Goal: Task Accomplishment & Management: Manage account settings

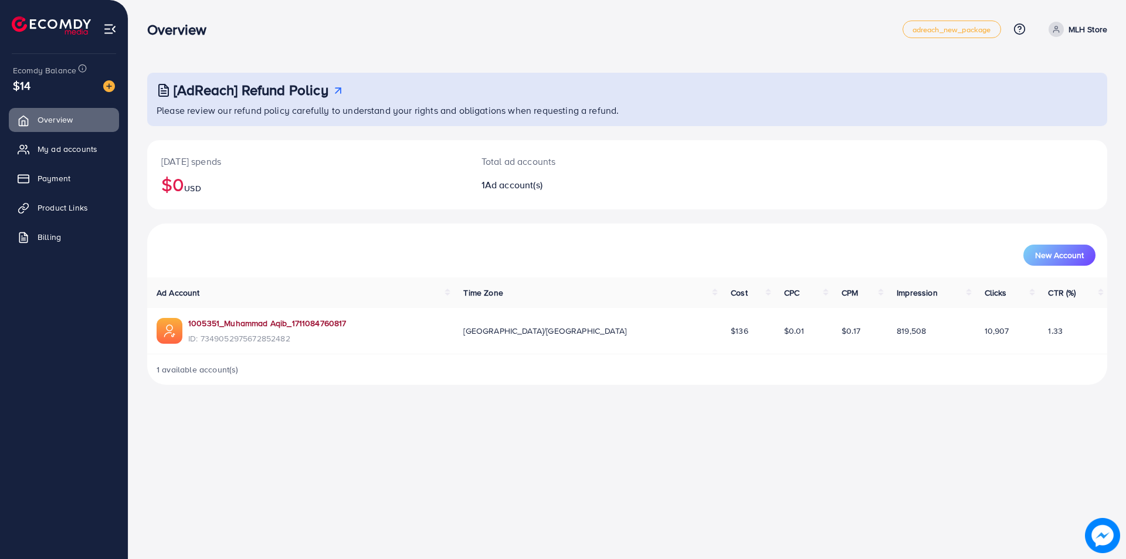
click at [258, 323] on link "1005351_Muhammad Aqib_1711084760817" at bounding box center [267, 323] width 158 height 12
click at [63, 207] on span "Product Links" at bounding box center [65, 208] width 50 height 12
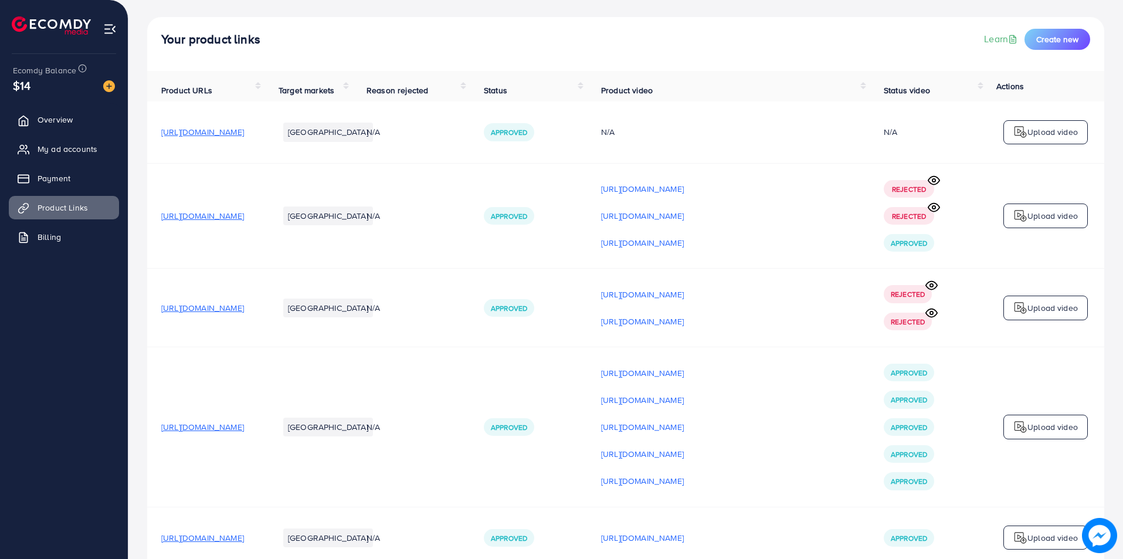
scroll to position [117, 0]
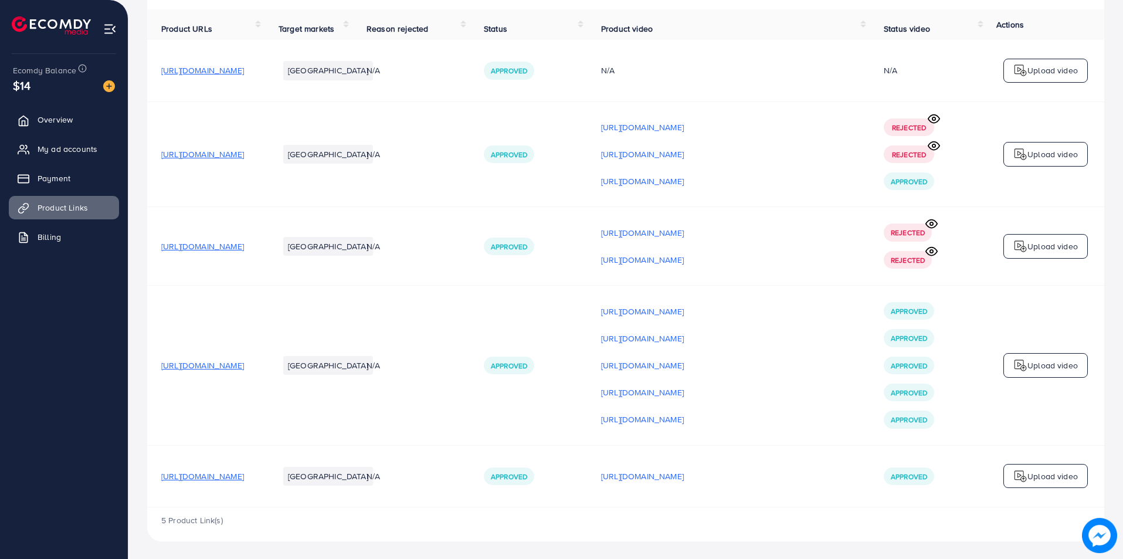
click at [1058, 367] on p "Upload video" at bounding box center [1053, 365] width 50 height 14
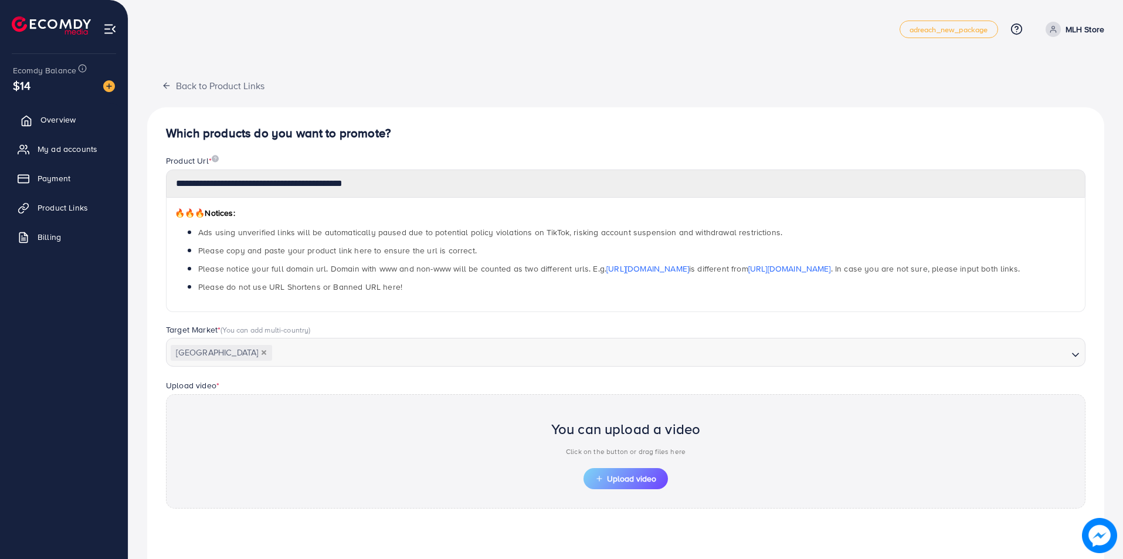
click at [56, 126] on link "Overview" at bounding box center [64, 119] width 110 height 23
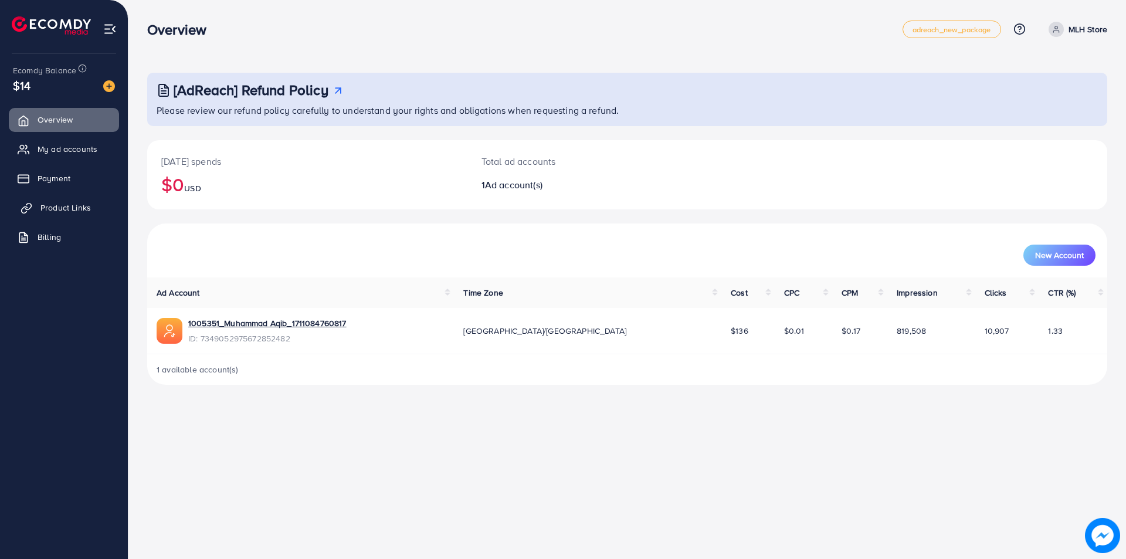
click at [53, 211] on span "Product Links" at bounding box center [65, 208] width 50 height 12
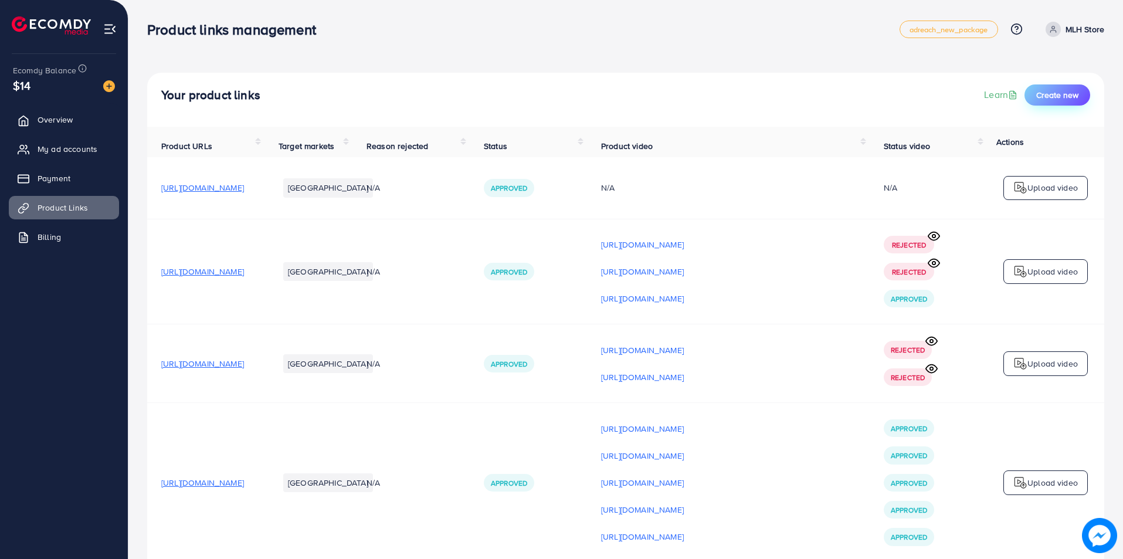
click at [1063, 88] on button "Create new" at bounding box center [1058, 94] width 66 height 21
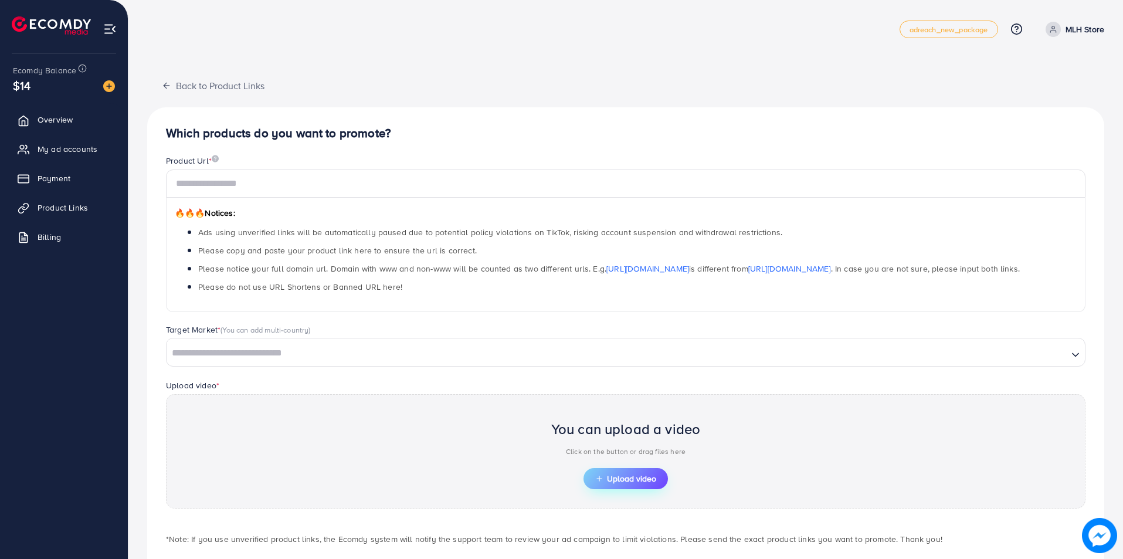
click at [618, 482] on span "Upload video" at bounding box center [625, 479] width 61 height 8
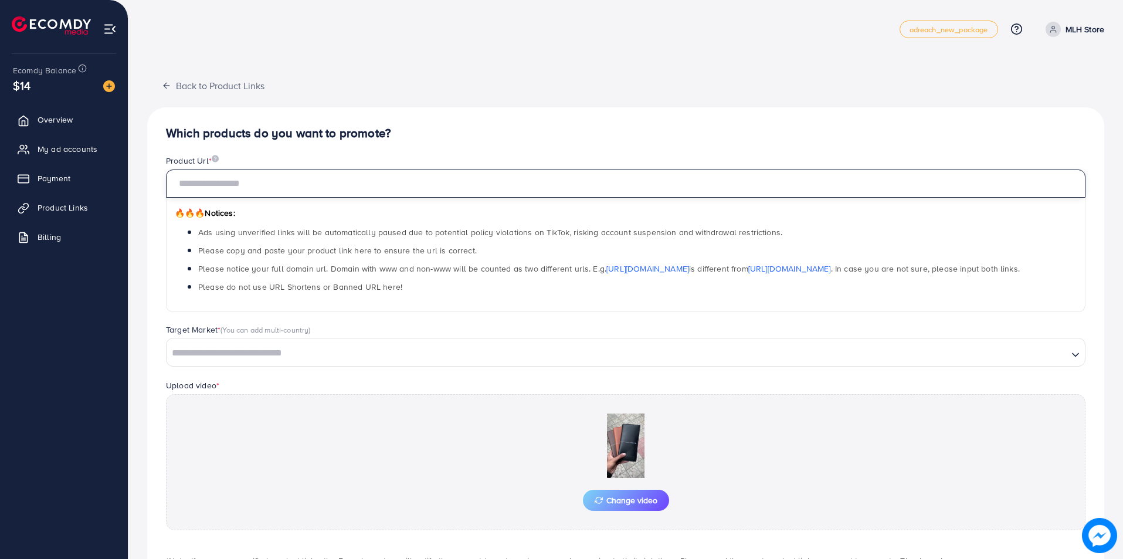
click at [341, 187] on input "text" at bounding box center [626, 184] width 920 height 28
paste input "**********"
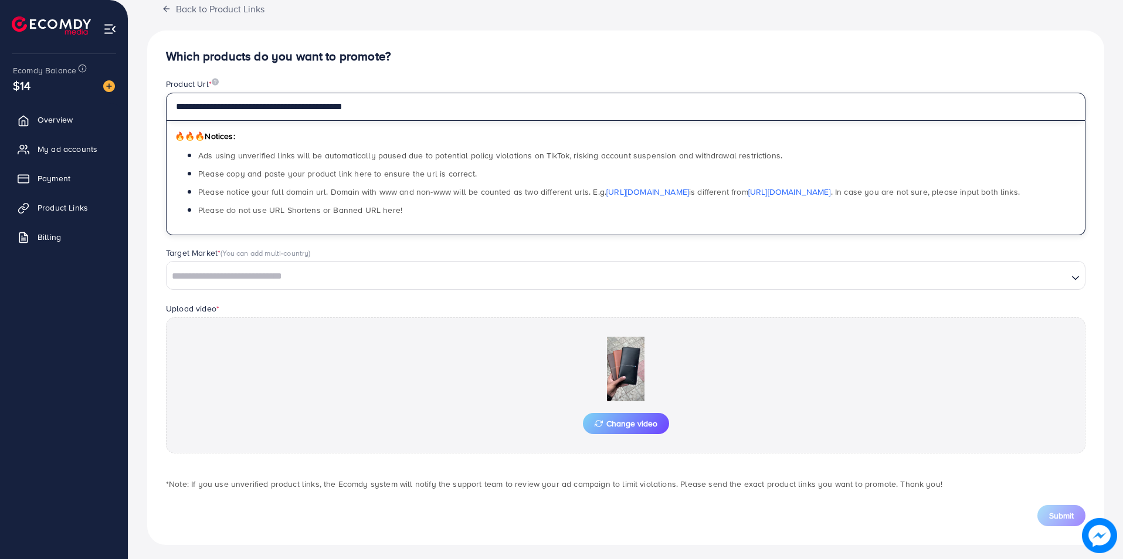
scroll to position [82, 0]
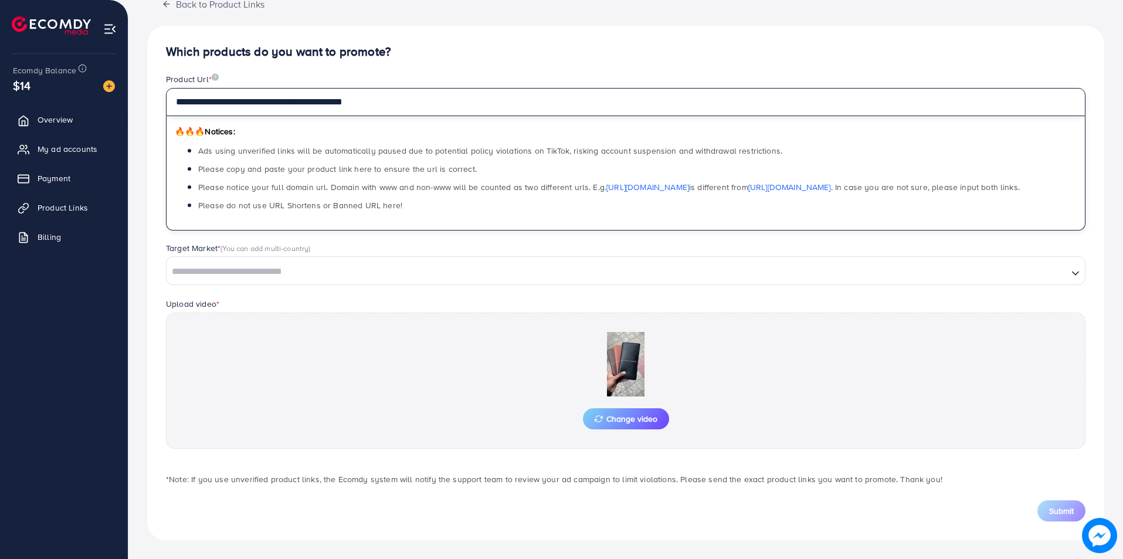
type input "**********"
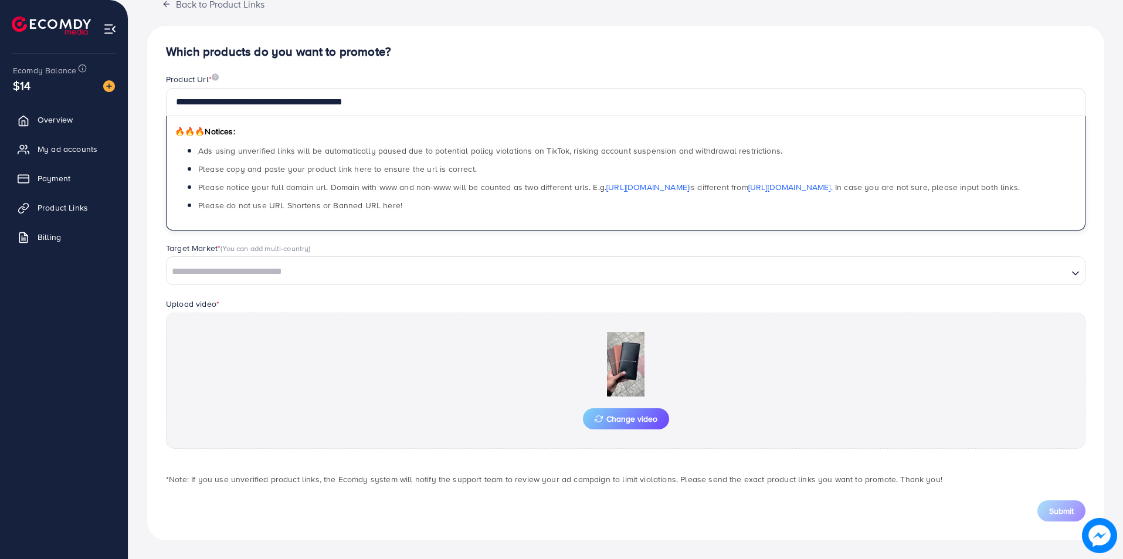
click at [381, 273] on input "Search for option" at bounding box center [617, 272] width 899 height 18
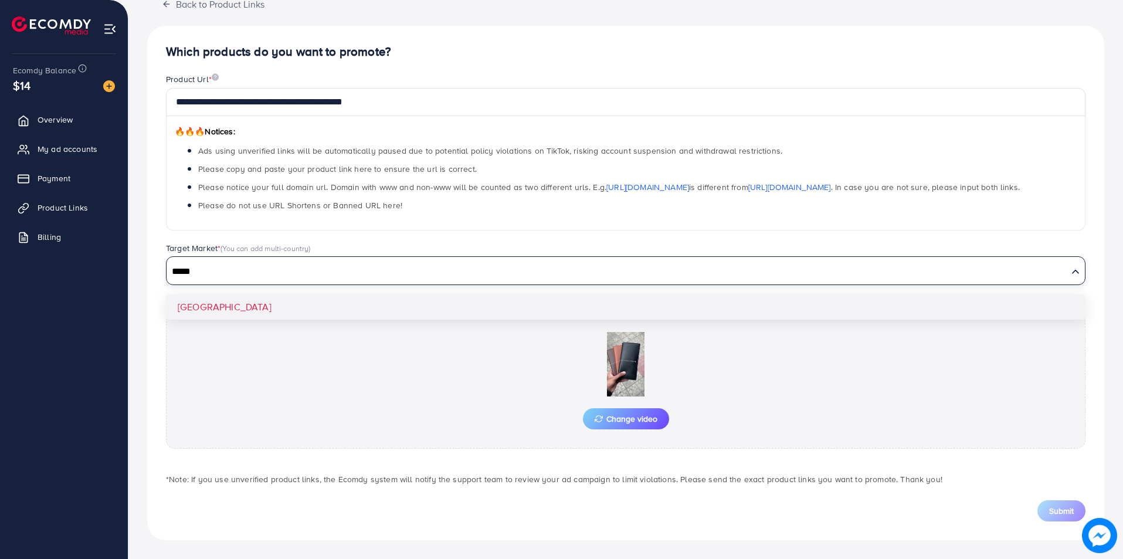
type input "*****"
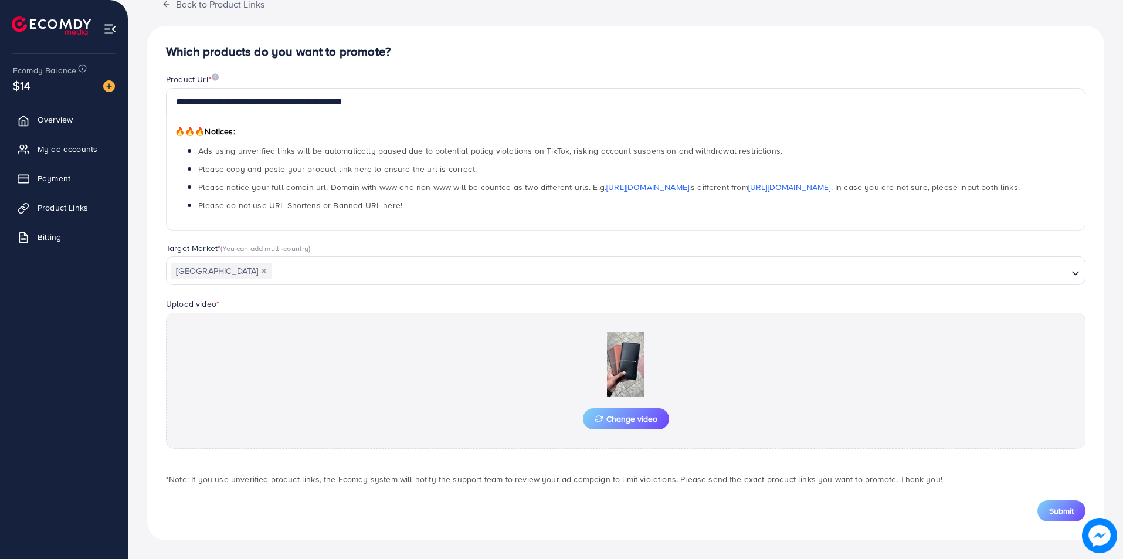
click at [354, 300] on div "**********" at bounding box center [625, 283] width 957 height 514
click at [1062, 509] on span "Submit" at bounding box center [1061, 511] width 25 height 12
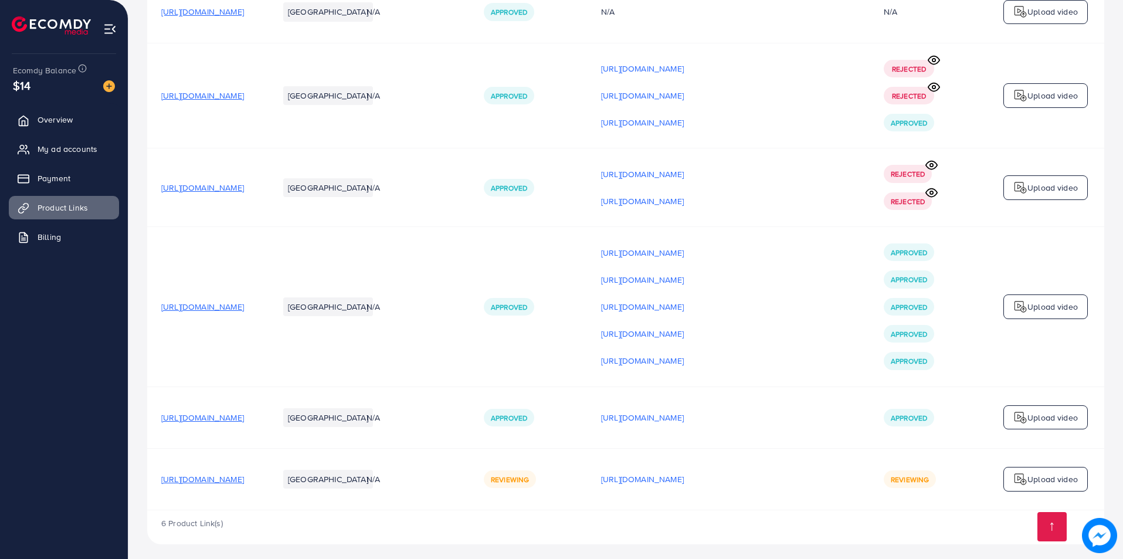
scroll to position [184, 0]
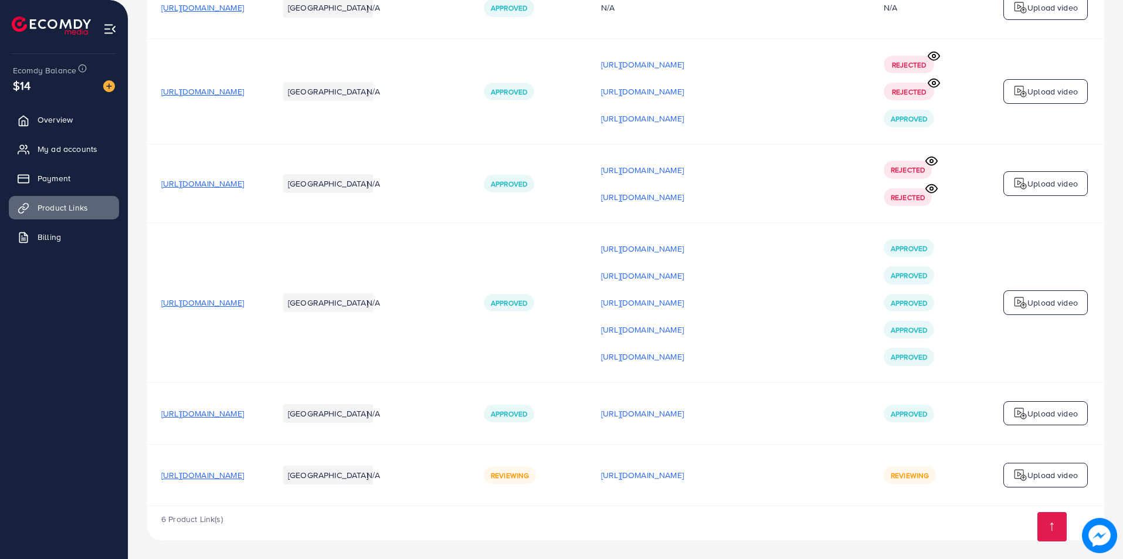
drag, startPoint x: 161, startPoint y: 475, endPoint x: 352, endPoint y: 482, distance: 190.8
click at [265, 482] on td "[URL][DOMAIN_NAME]" at bounding box center [205, 475] width 117 height 62
copy span "[URL][DOMAIN_NAME]"
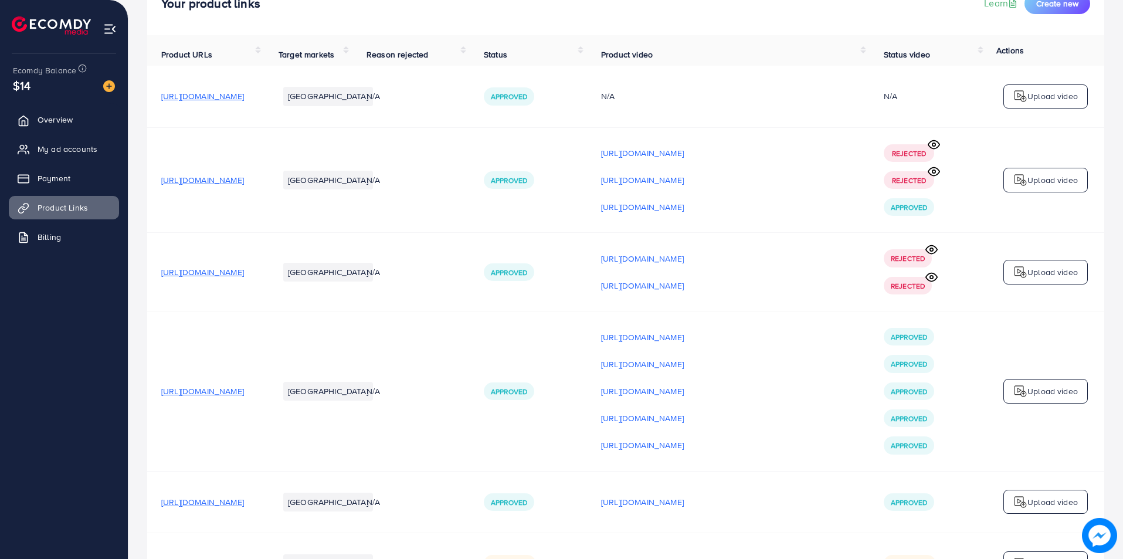
scroll to position [184, 0]
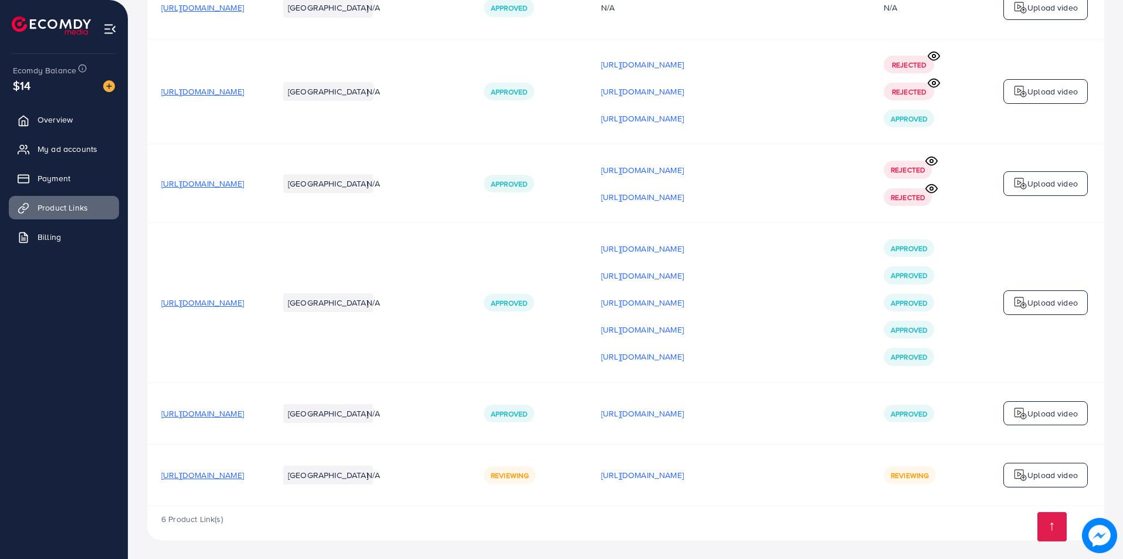
click at [244, 478] on span "[URL][DOMAIN_NAME]" at bounding box center [202, 475] width 83 height 12
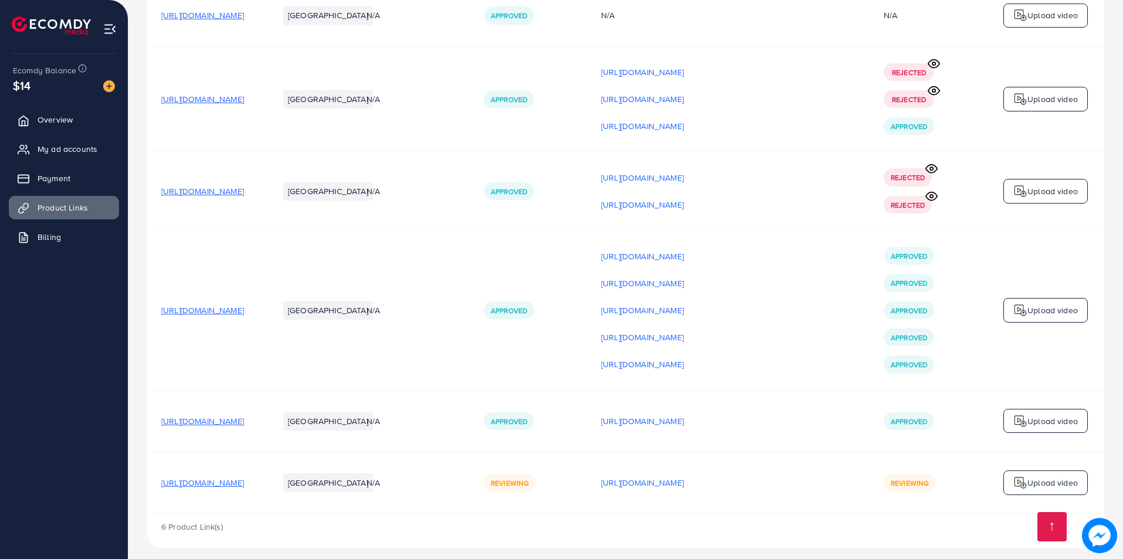
scroll to position [184, 0]
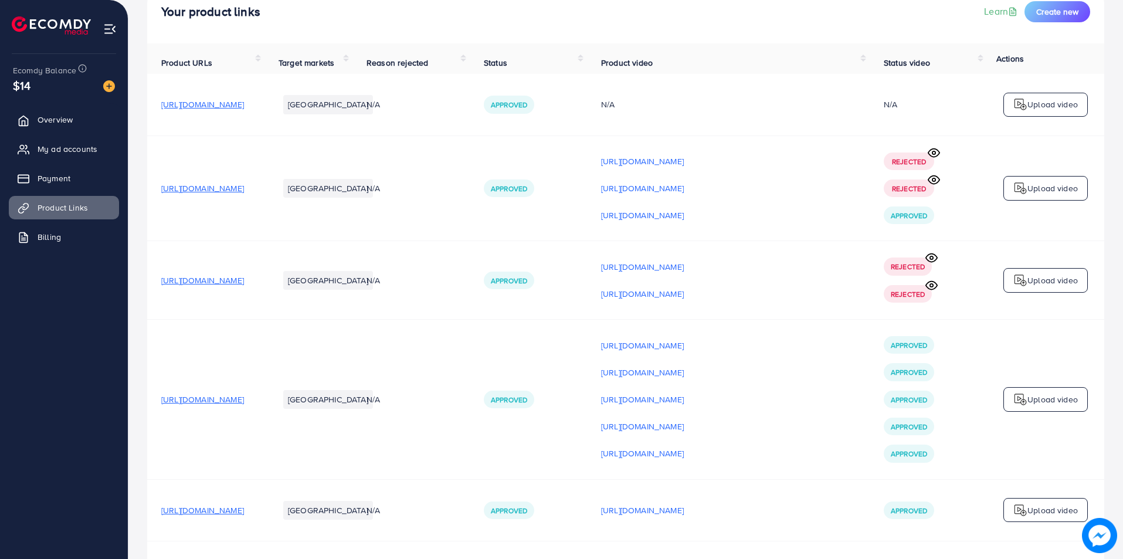
scroll to position [184, 0]
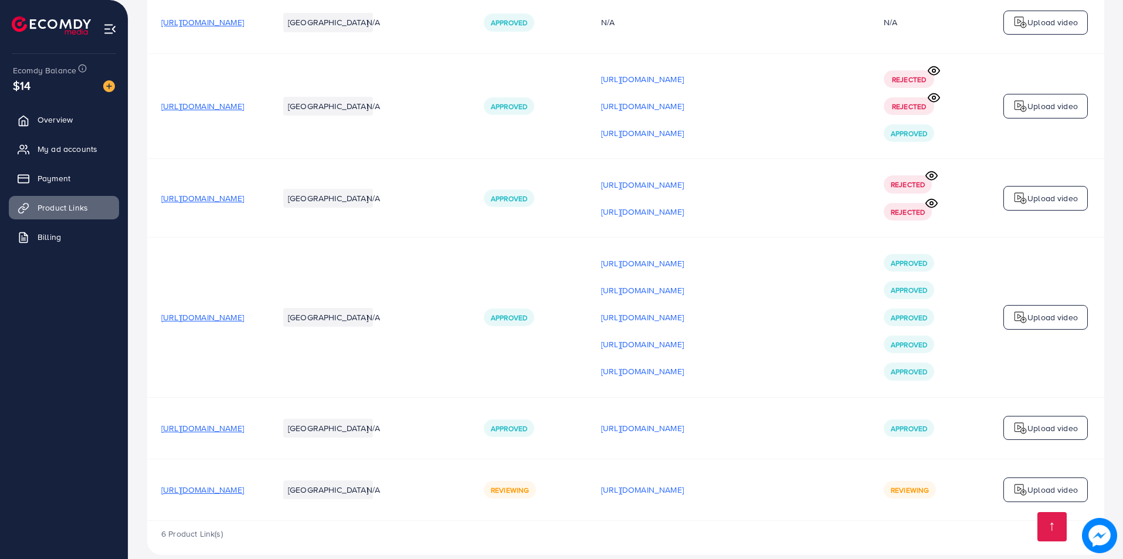
scroll to position [184, 0]
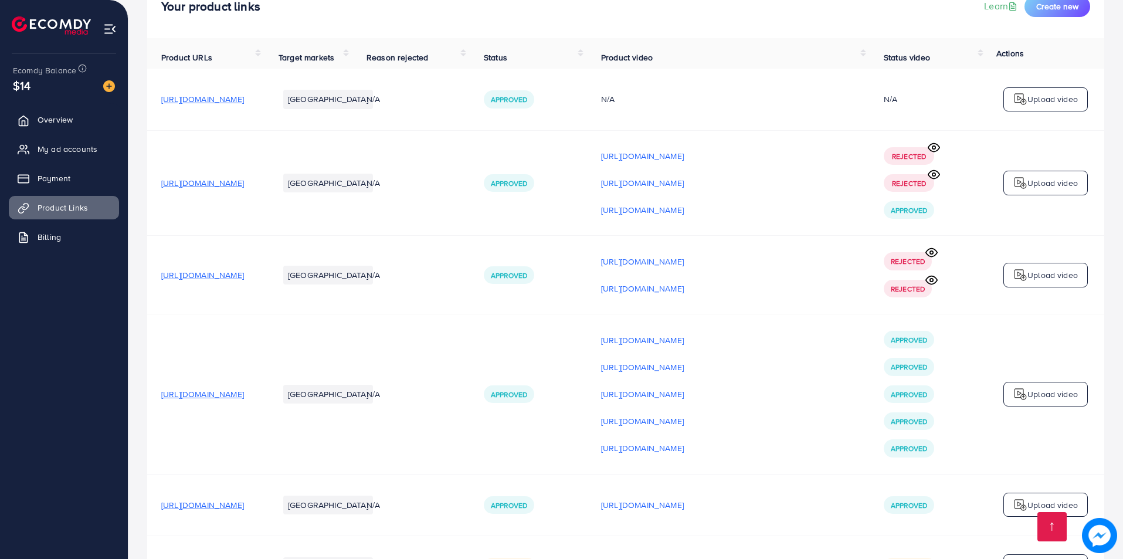
scroll to position [184, 0]
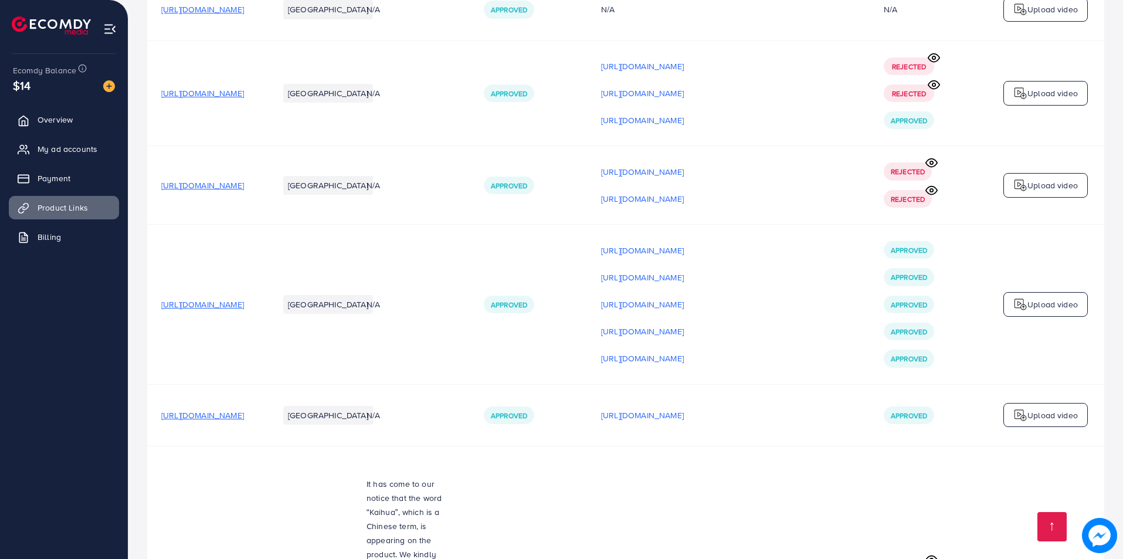
scroll to position [177, 0]
click at [1056, 303] on p "Upload video" at bounding box center [1053, 306] width 50 height 14
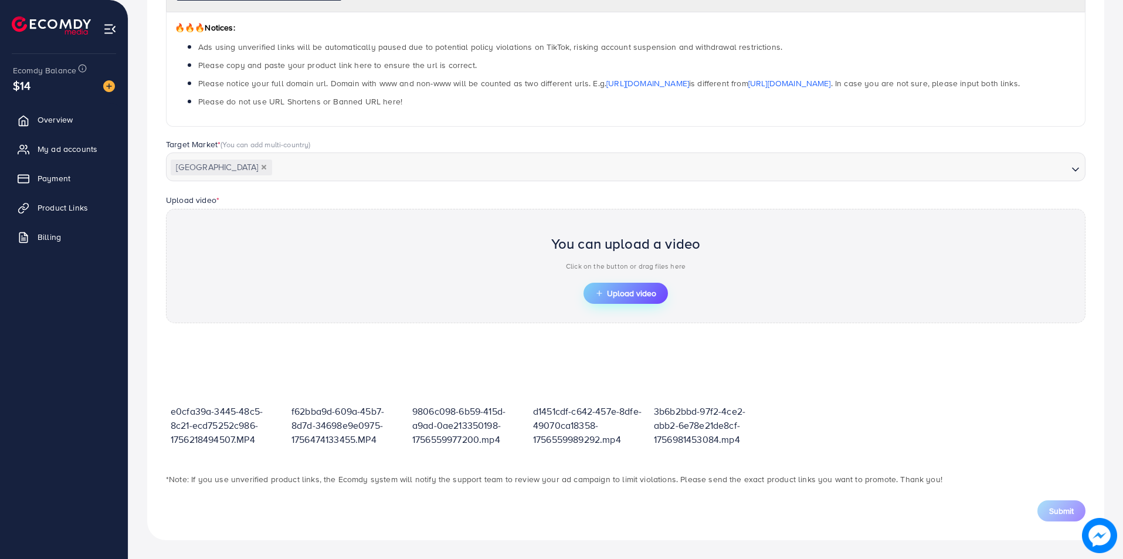
click at [603, 293] on span "Upload video" at bounding box center [625, 293] width 61 height 8
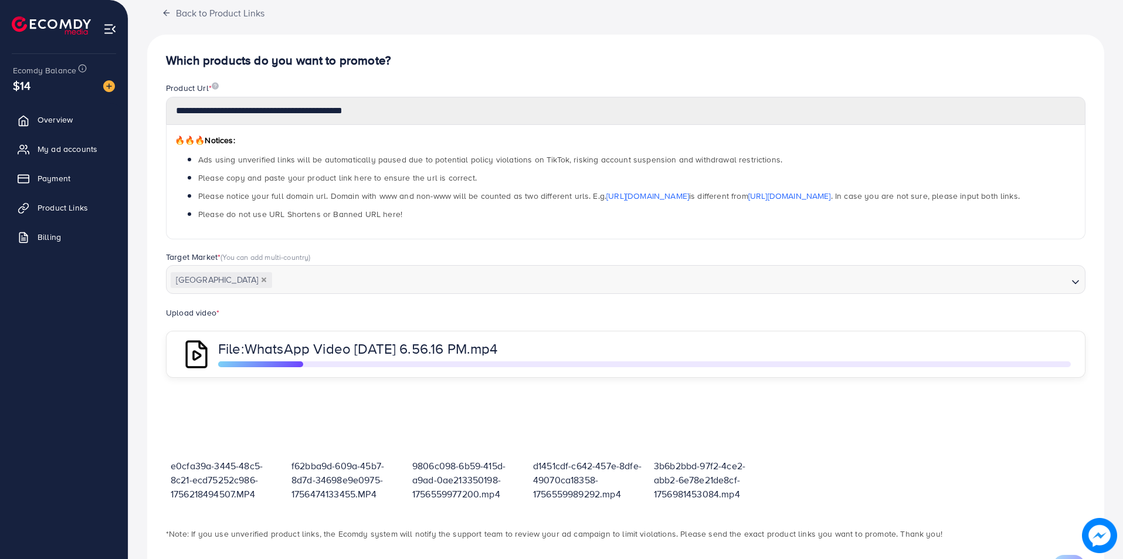
scroll to position [129, 0]
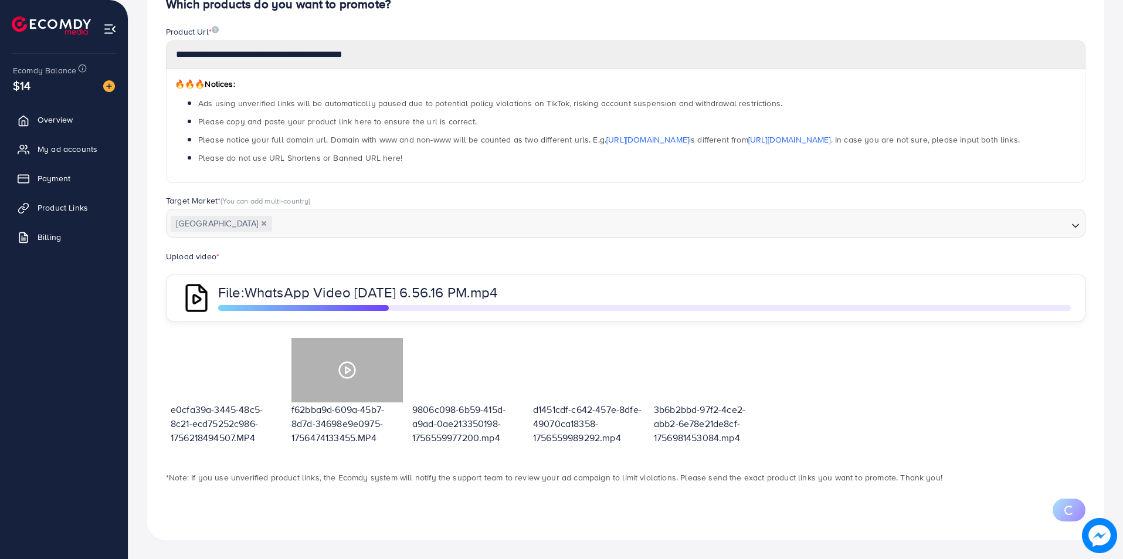
click at [348, 369] on polygon at bounding box center [347, 370] width 5 height 6
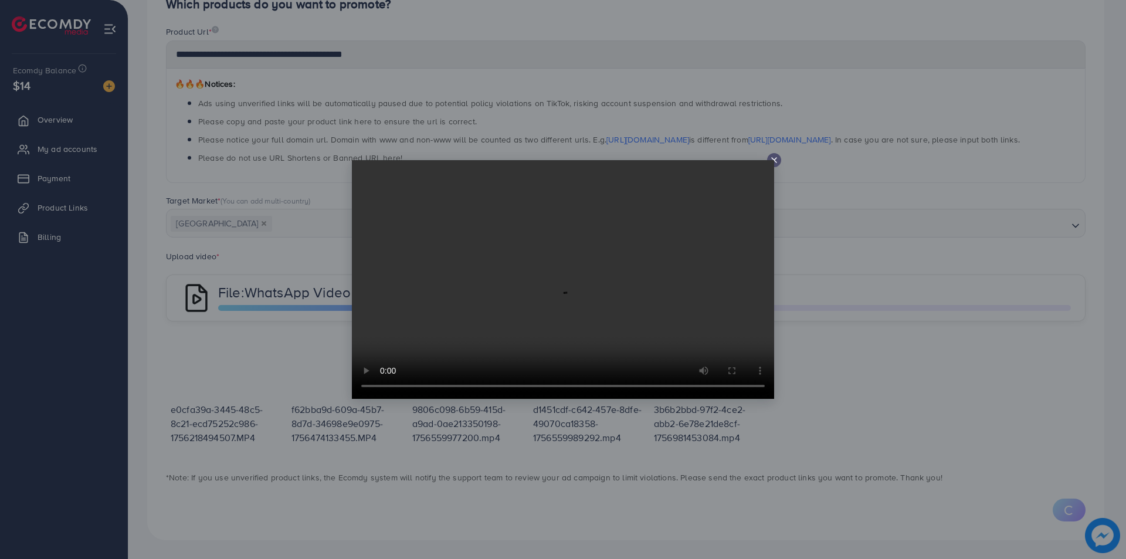
click at [773, 157] on icon at bounding box center [774, 159] width 9 height 9
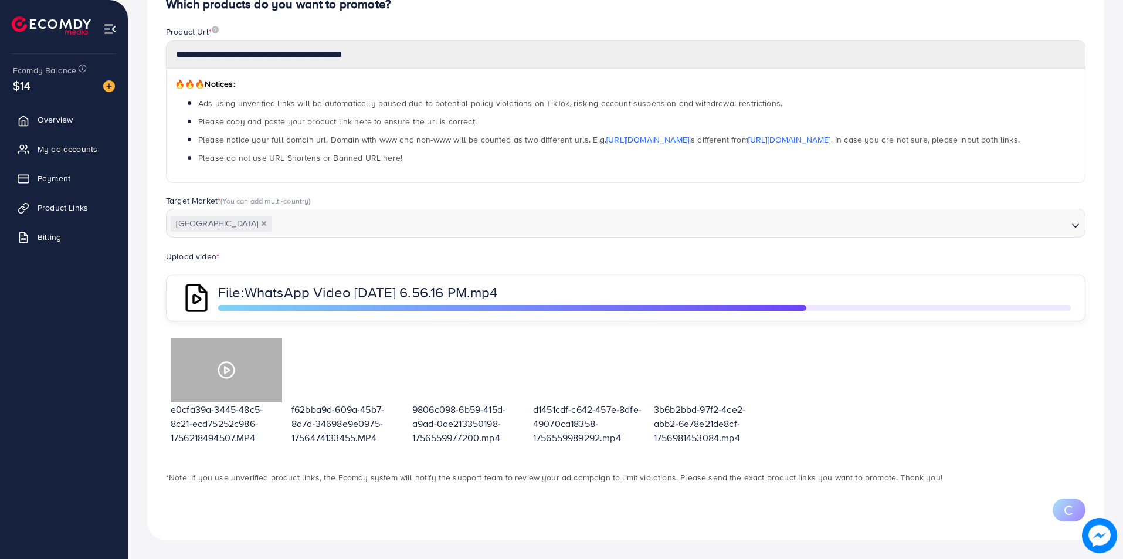
click at [221, 371] on icon at bounding box center [226, 370] width 19 height 19
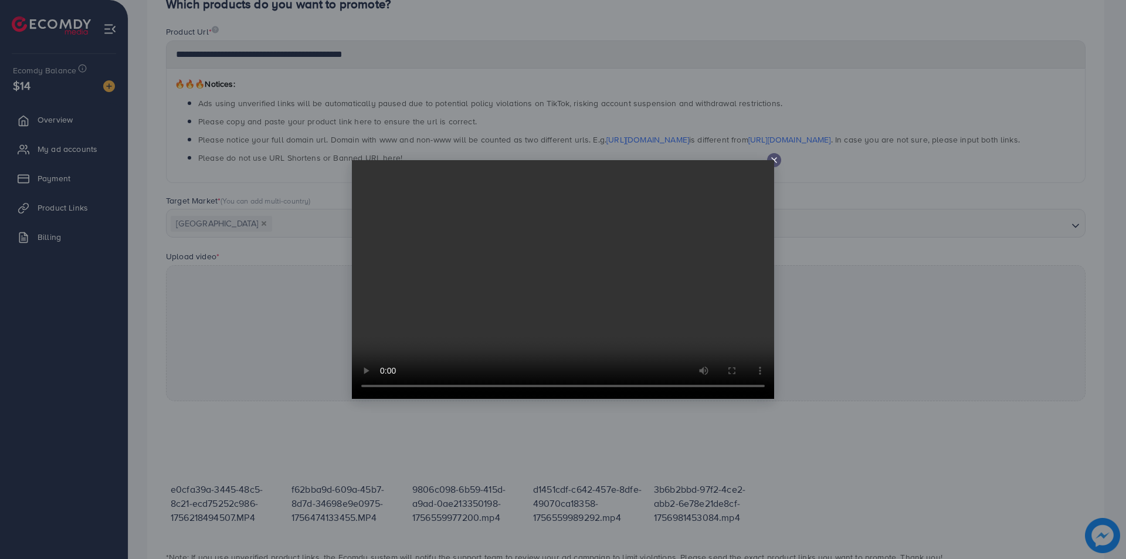
click at [778, 157] on icon at bounding box center [774, 159] width 9 height 9
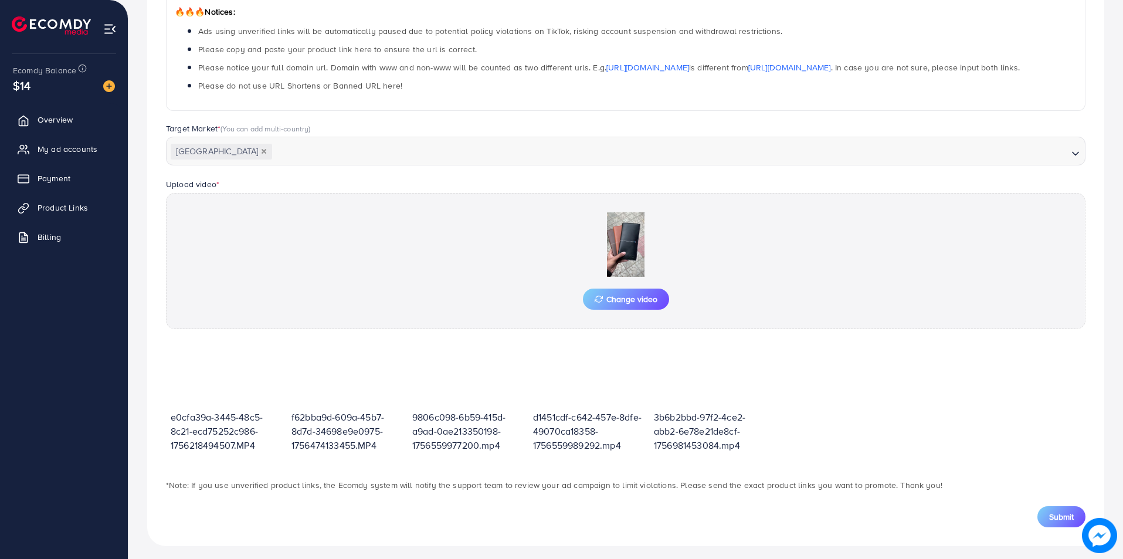
scroll to position [207, 0]
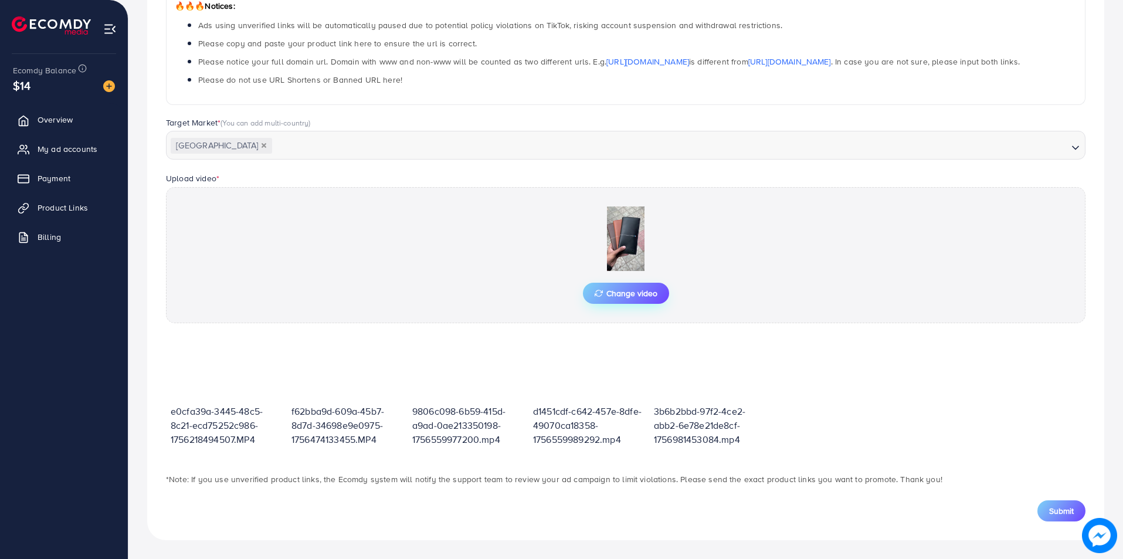
click at [653, 290] on span "Change video" at bounding box center [626, 293] width 63 height 8
click at [1076, 511] on button "Submit" at bounding box center [1062, 510] width 48 height 21
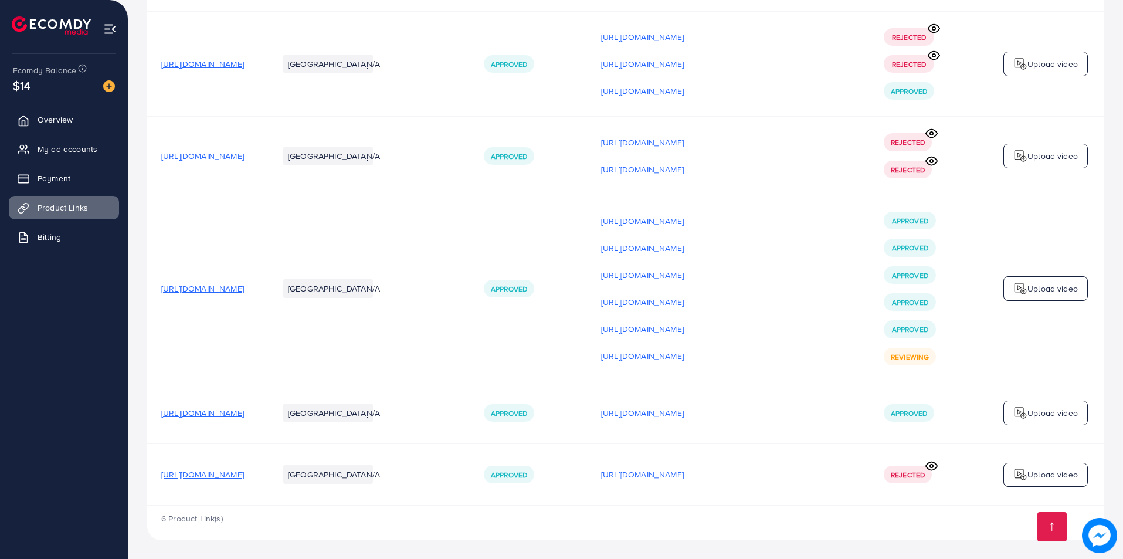
scroll to position [211, 0]
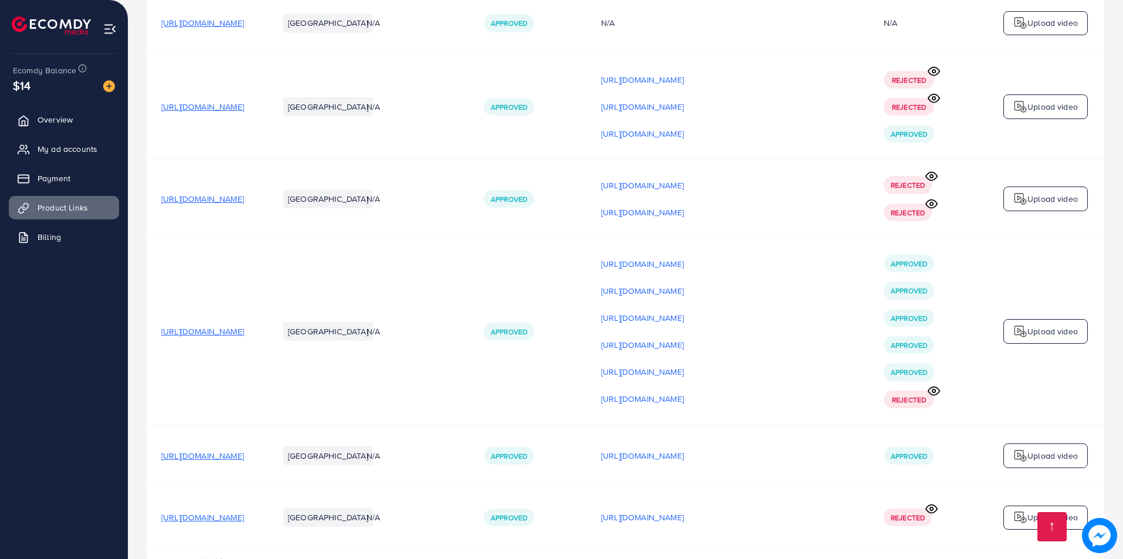
scroll to position [211, 0]
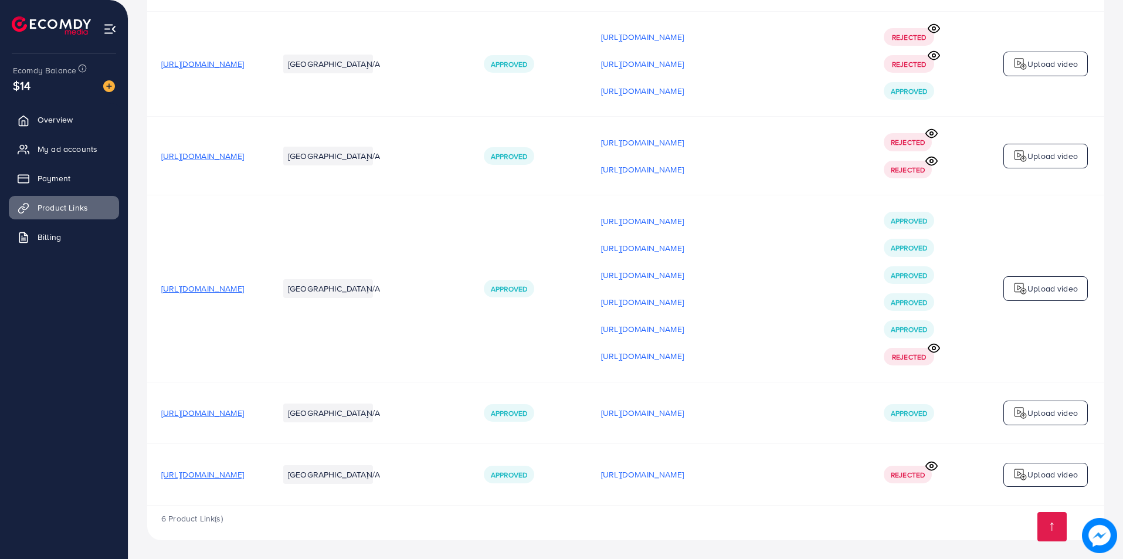
click at [916, 355] on span "Rejected" at bounding box center [909, 357] width 34 height 10
click at [935, 347] on icon at bounding box center [934, 348] width 12 height 12
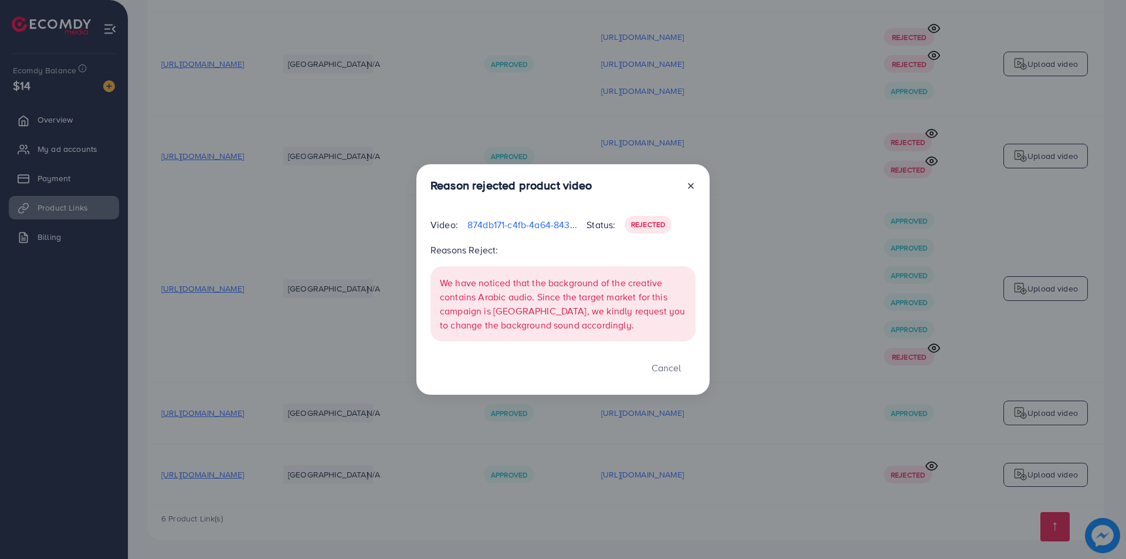
click at [688, 187] on icon at bounding box center [690, 185] width 9 height 9
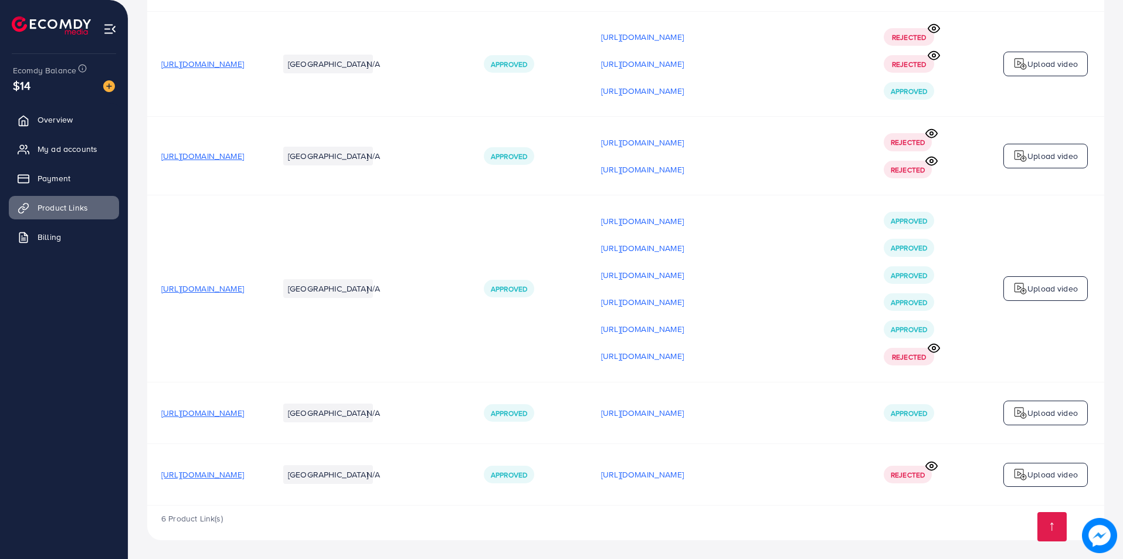
click at [1041, 477] on p "Upload video" at bounding box center [1053, 474] width 50 height 14
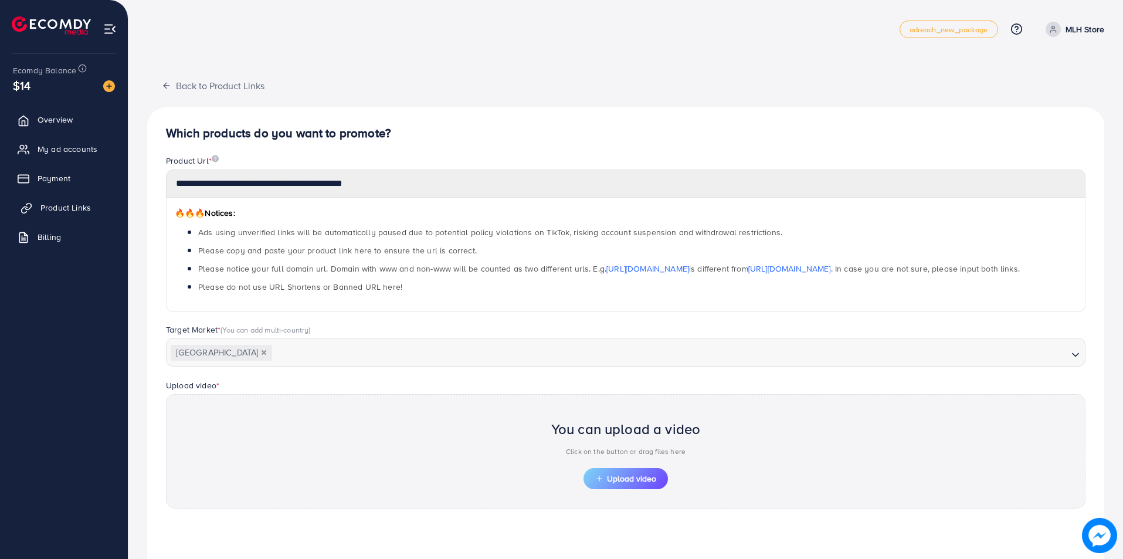
click at [48, 202] on span "Product Links" at bounding box center [65, 208] width 50 height 12
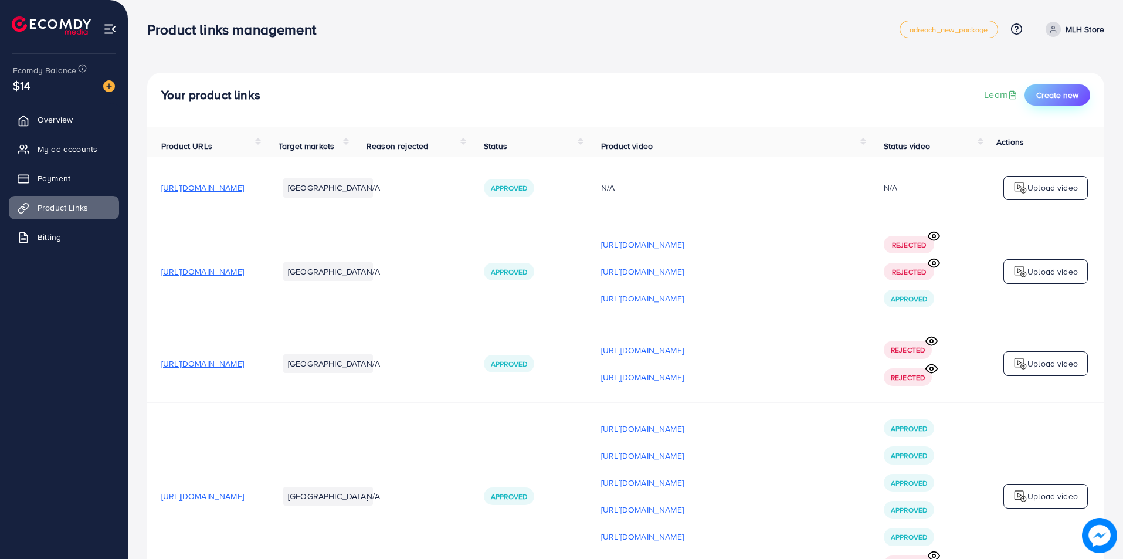
click at [1051, 94] on span "Create new" at bounding box center [1057, 95] width 42 height 12
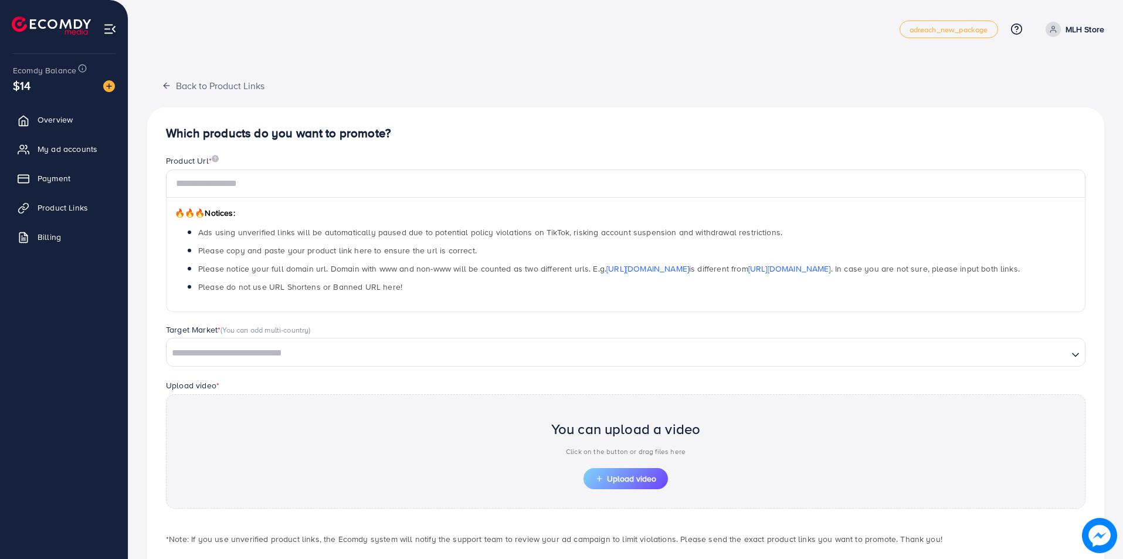
click at [451, 323] on div "Product Url * 🔥🔥🔥 Notices: Ads using unverified links will be automatically pau…" at bounding box center [626, 239] width 938 height 169
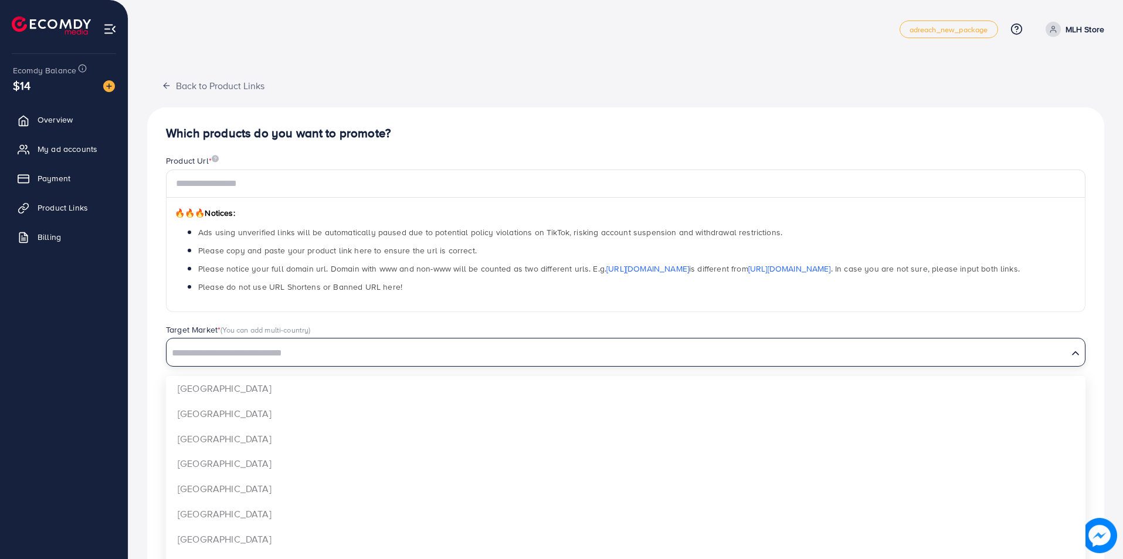
click at [446, 358] on input "Search for option" at bounding box center [617, 353] width 899 height 18
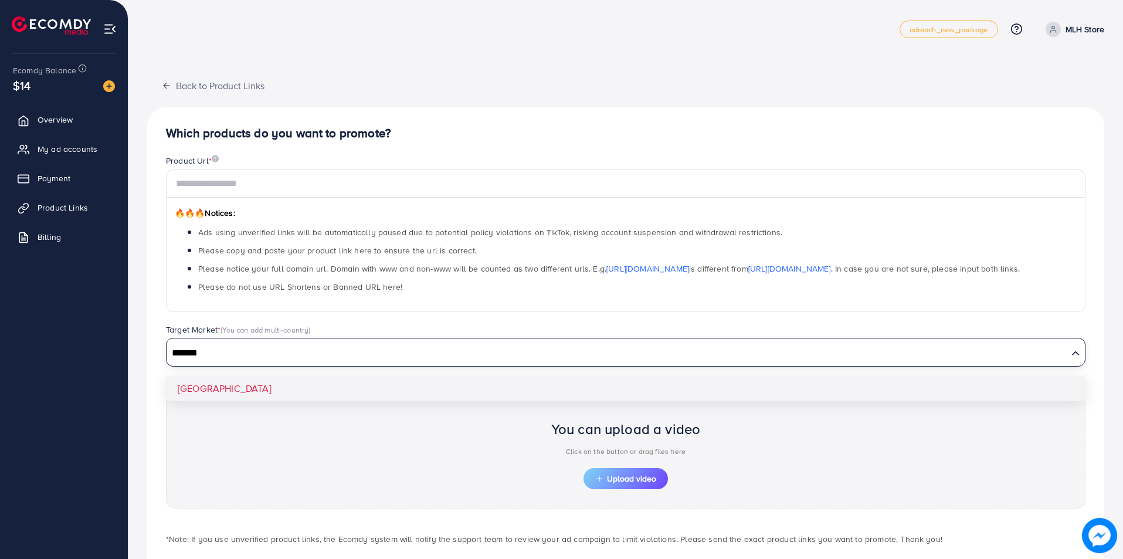
type input "*******"
click at [487, 392] on div "Which products do you want to promote? Product Url * 🔥🔥🔥 Notices: Ads using unv…" at bounding box center [625, 353] width 957 height 492
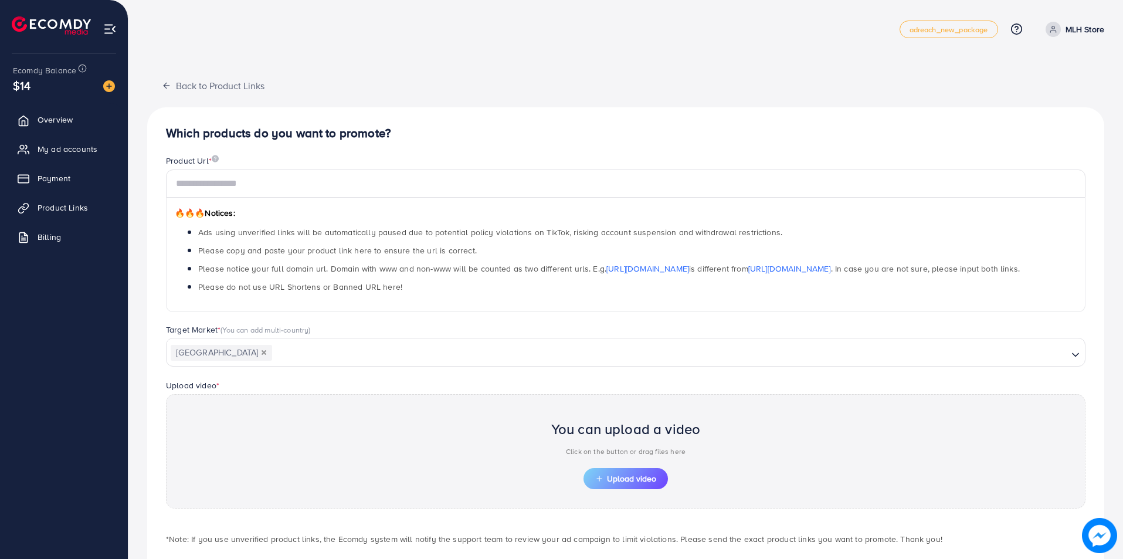
click at [385, 360] on input "Search for option" at bounding box center [670, 353] width 794 height 18
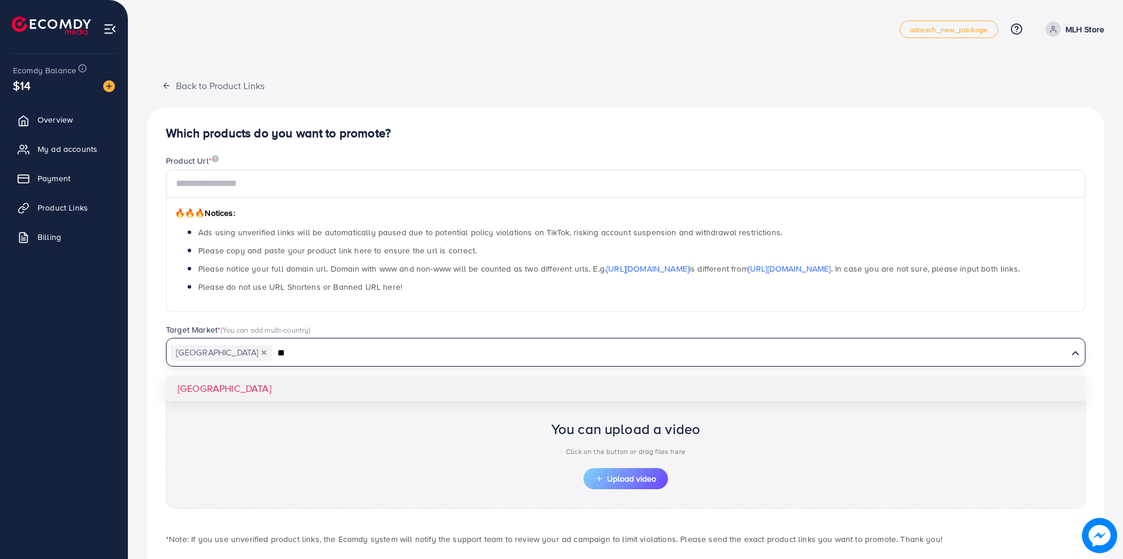
type input "*"
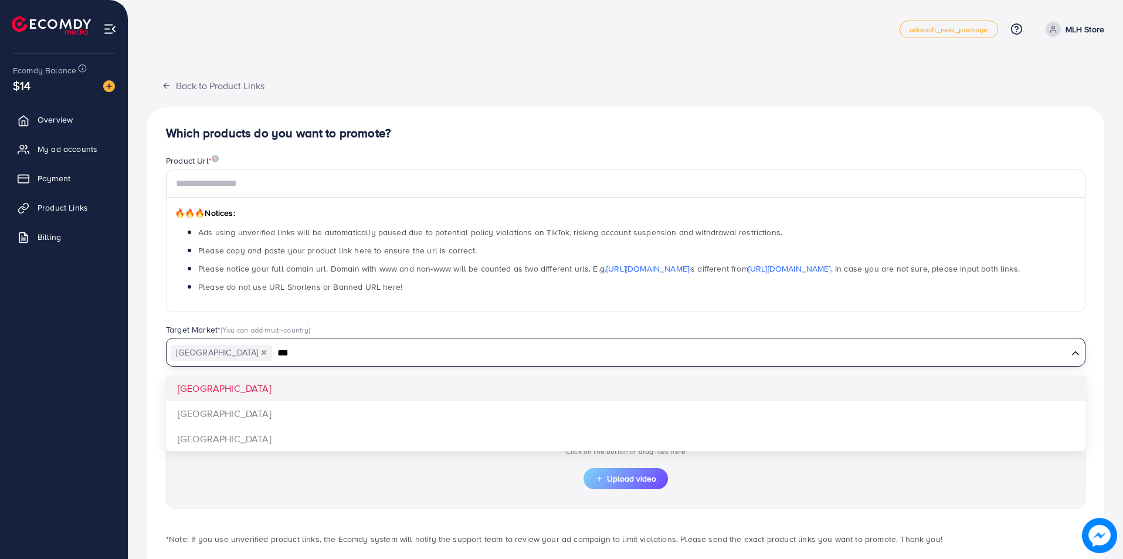
type input "***"
click at [383, 391] on div "Which products do you want to promote? Product Url * 🔥🔥🔥 Notices: Ads using unv…" at bounding box center [625, 353] width 957 height 492
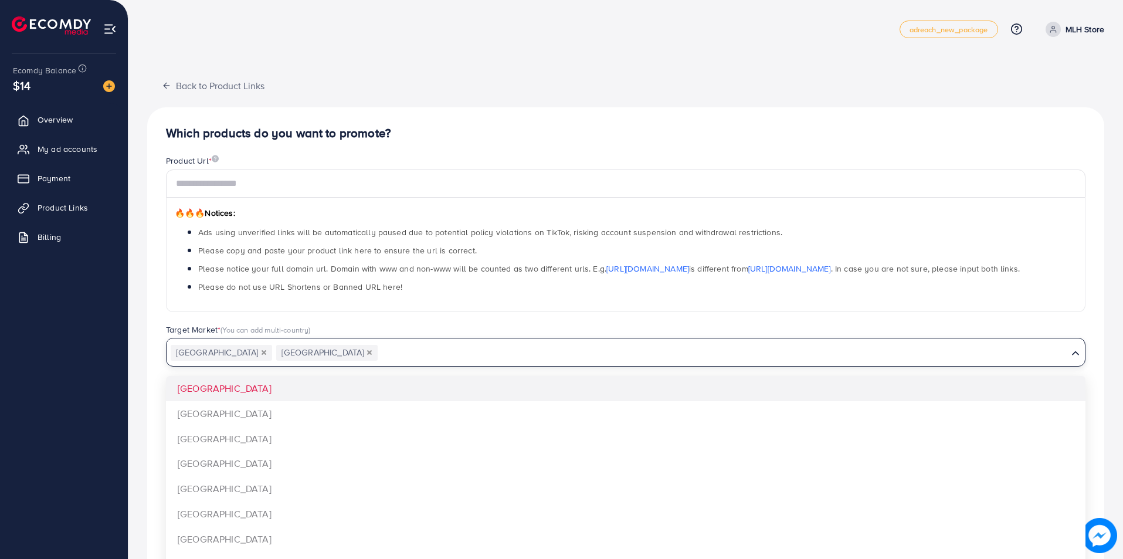
click at [381, 351] on input "Search for option" at bounding box center [723, 353] width 688 height 18
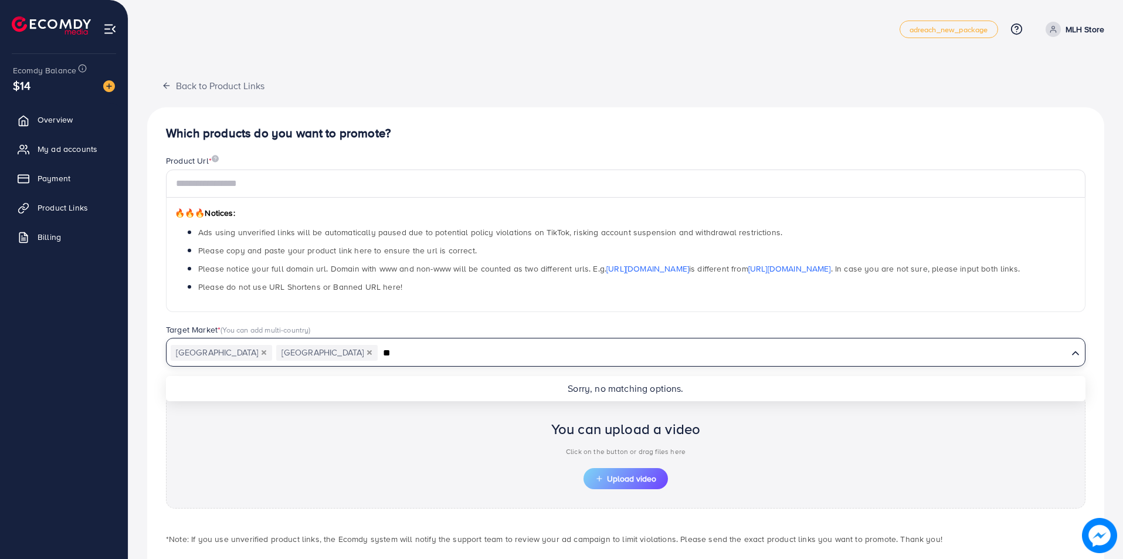
type input "*"
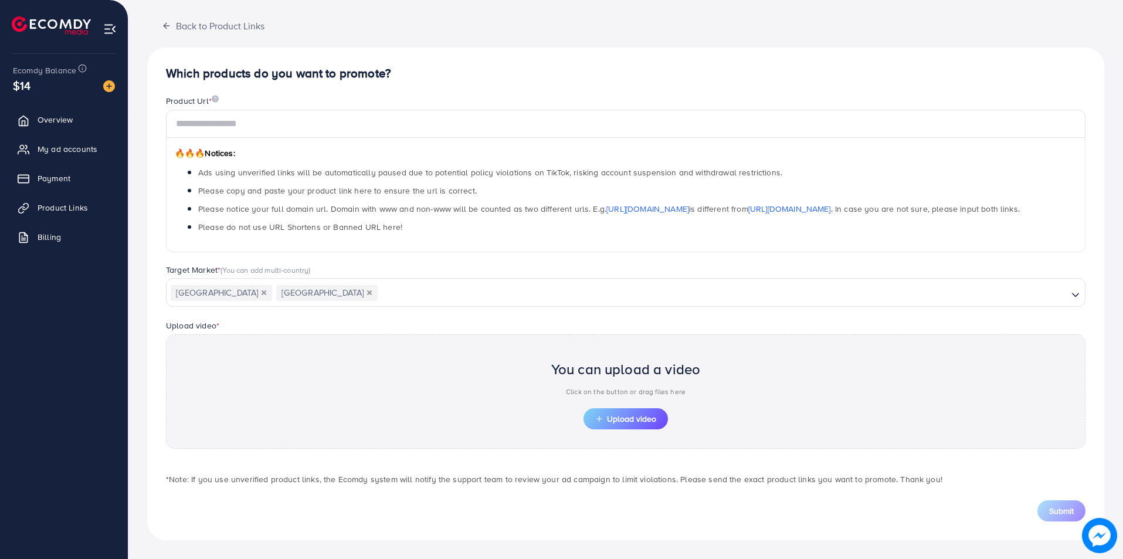
click at [141, 252] on div "Back to Product Links Which products do you want to promote? Product Url * 🔥🔥🔥 …" at bounding box center [625, 249] width 995 height 619
click at [56, 212] on span "Product Links" at bounding box center [65, 208] width 50 height 12
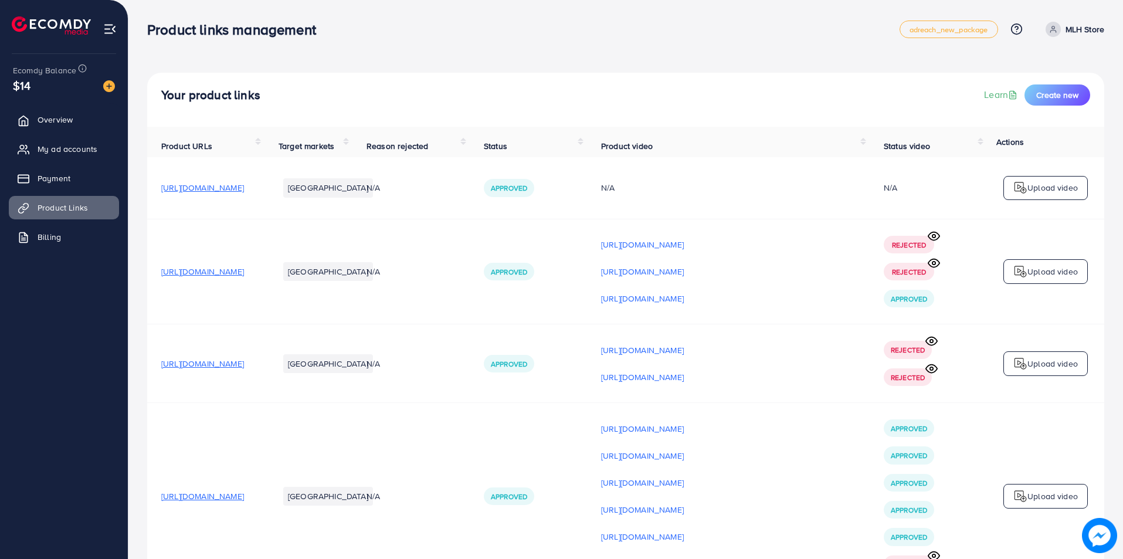
scroll to position [176, 0]
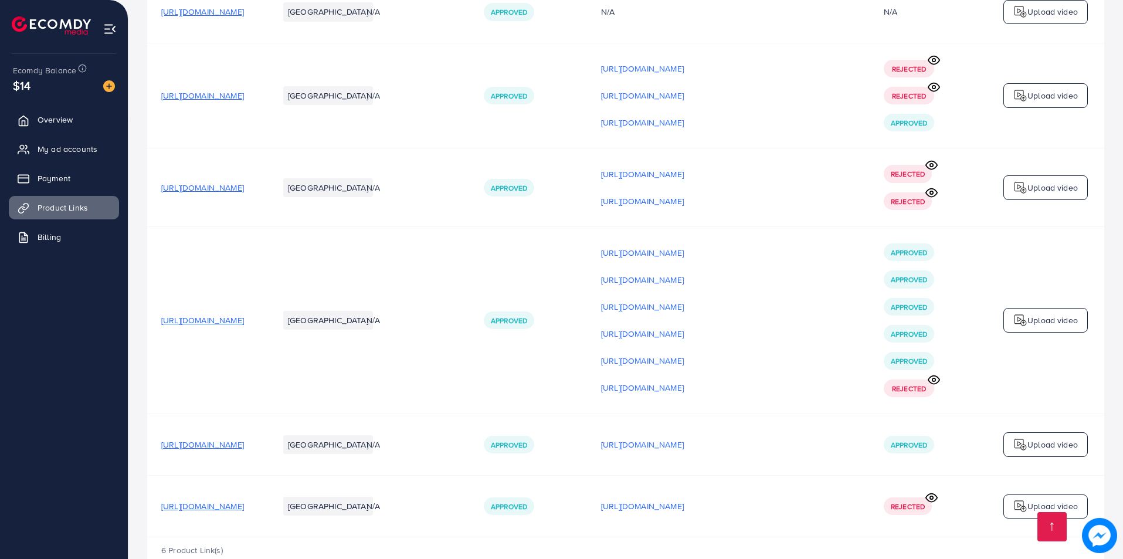
click at [1041, 324] on p "Upload video" at bounding box center [1053, 320] width 50 height 14
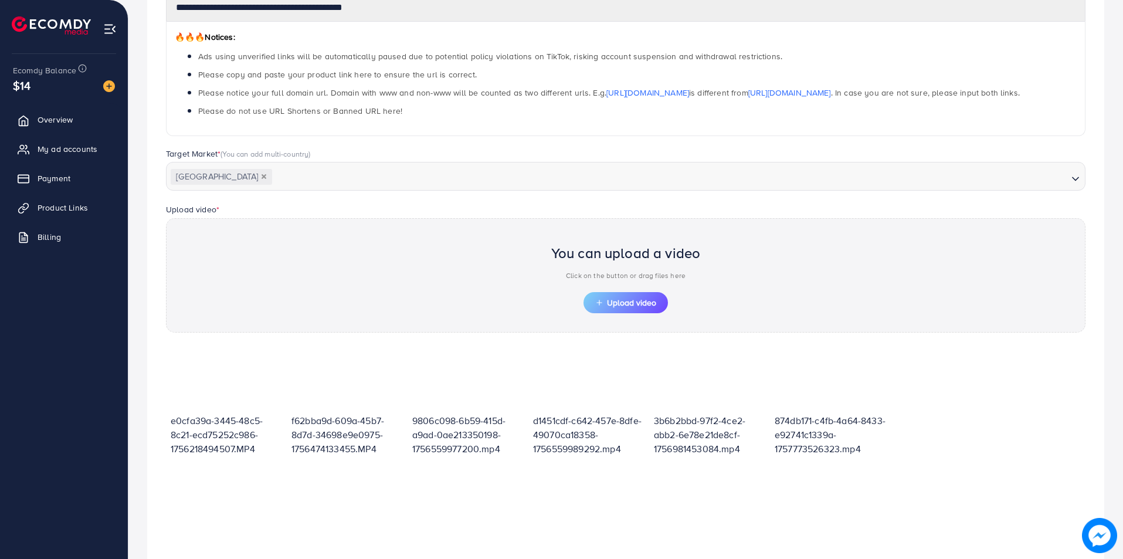
scroll to position [297, 0]
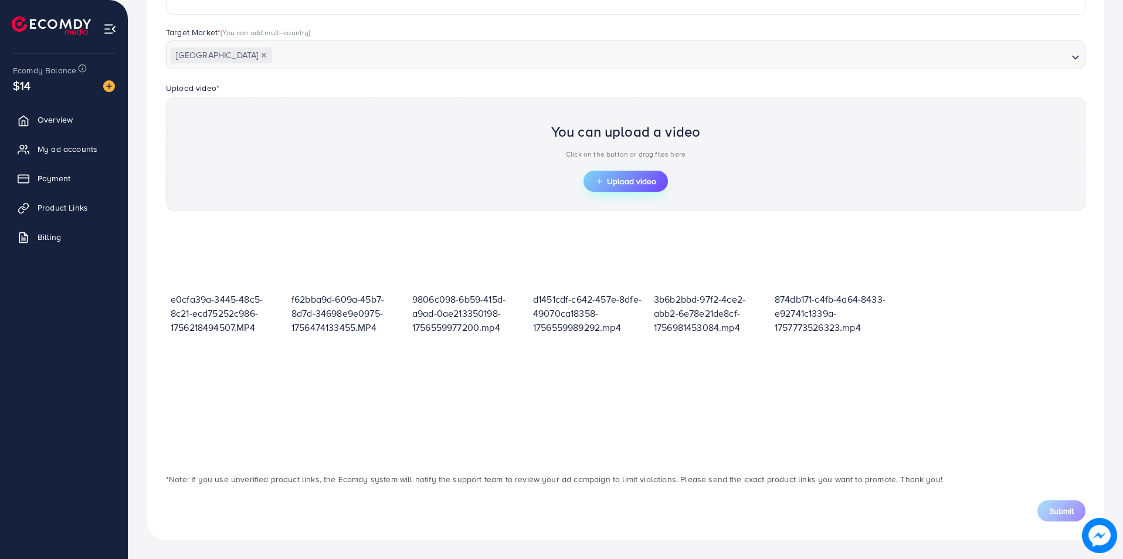
click at [589, 185] on button "Upload video" at bounding box center [626, 181] width 84 height 21
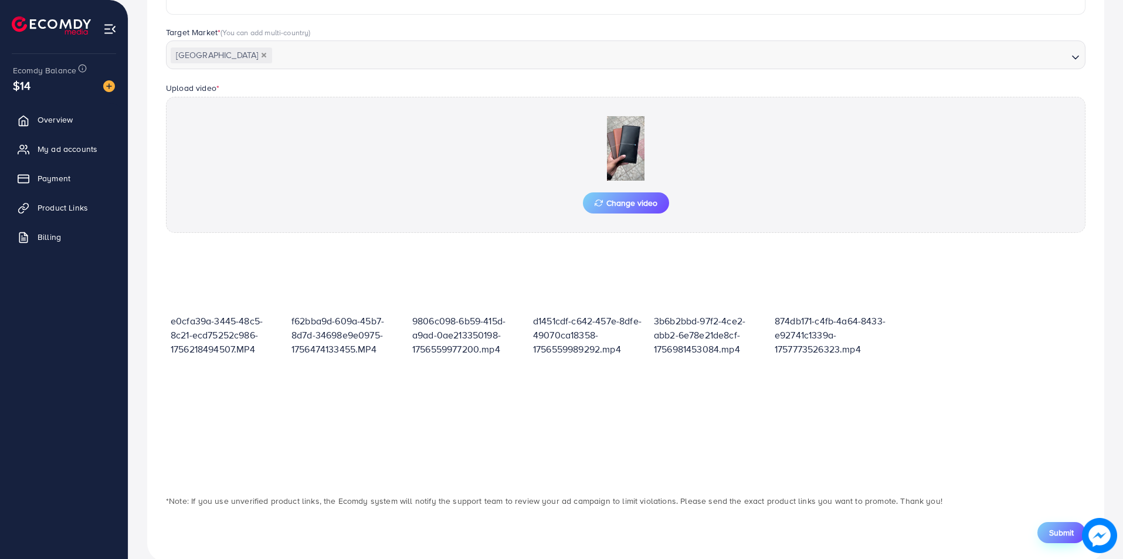
click at [1059, 530] on span "Submit" at bounding box center [1061, 533] width 25 height 12
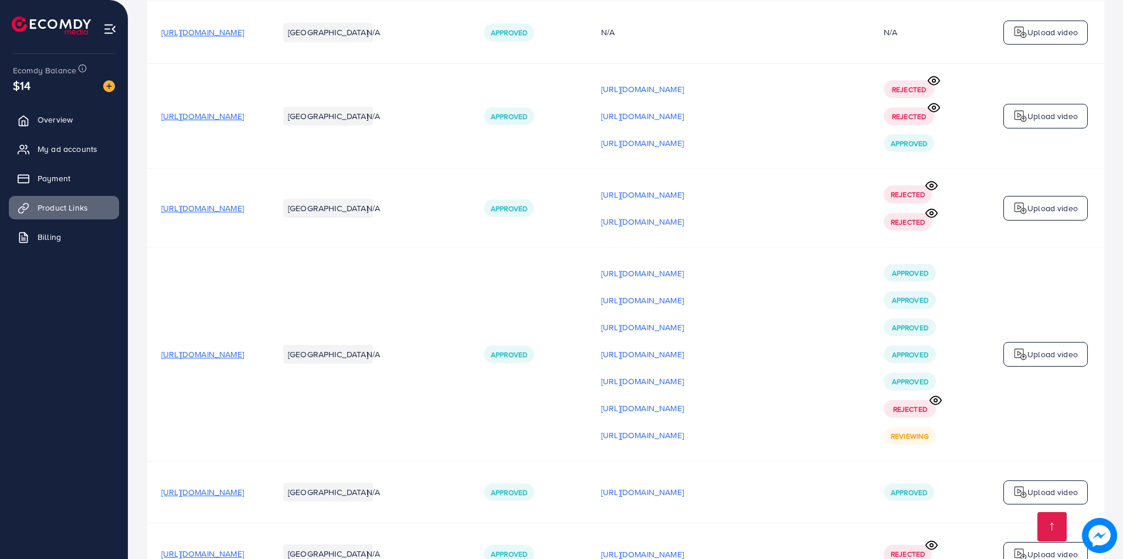
scroll to position [176, 0]
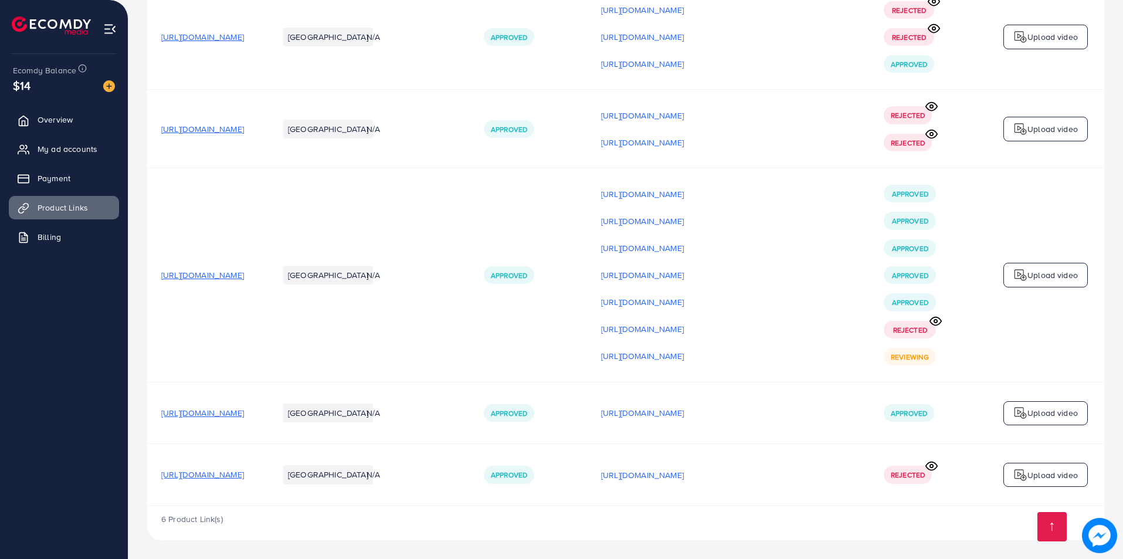
click at [1022, 472] on img at bounding box center [1021, 475] width 14 height 14
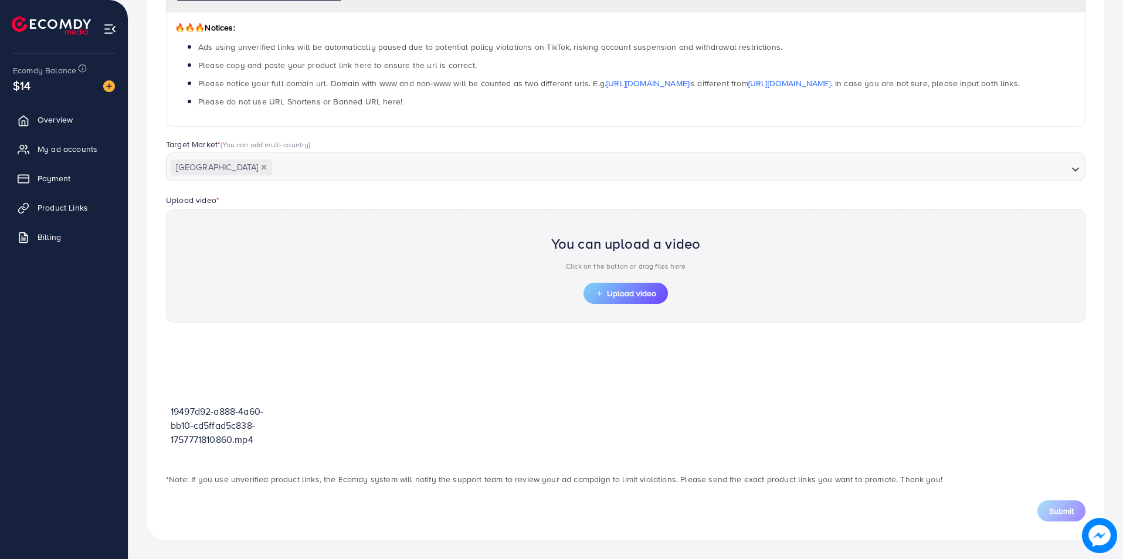
scroll to position [185, 0]
click at [606, 291] on span "Upload video" at bounding box center [625, 293] width 61 height 8
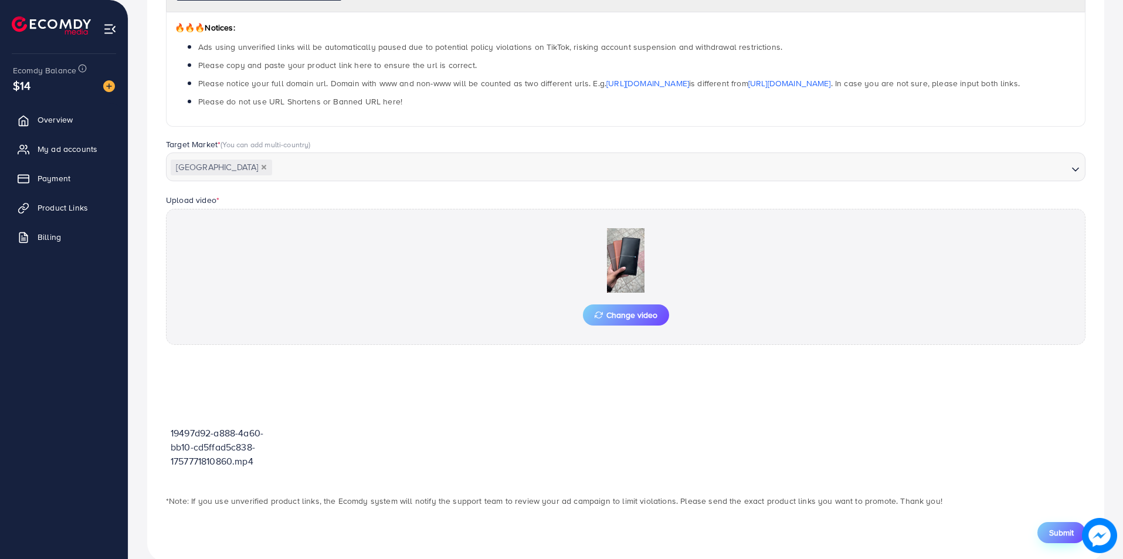
click at [1072, 538] on button "Submit" at bounding box center [1062, 532] width 48 height 21
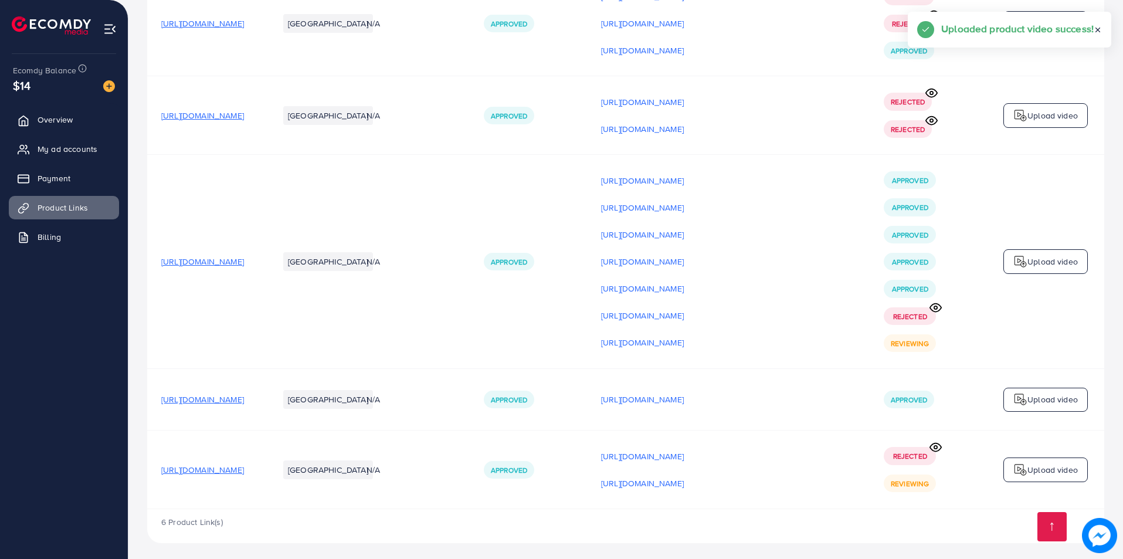
scroll to position [255, 0]
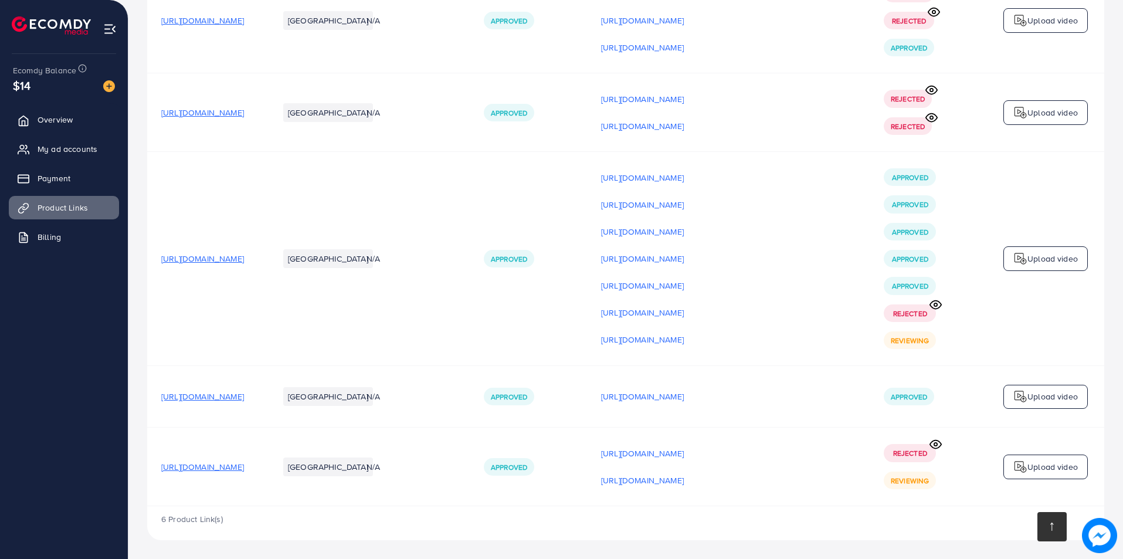
click at [1058, 528] on link at bounding box center [1052, 526] width 29 height 29
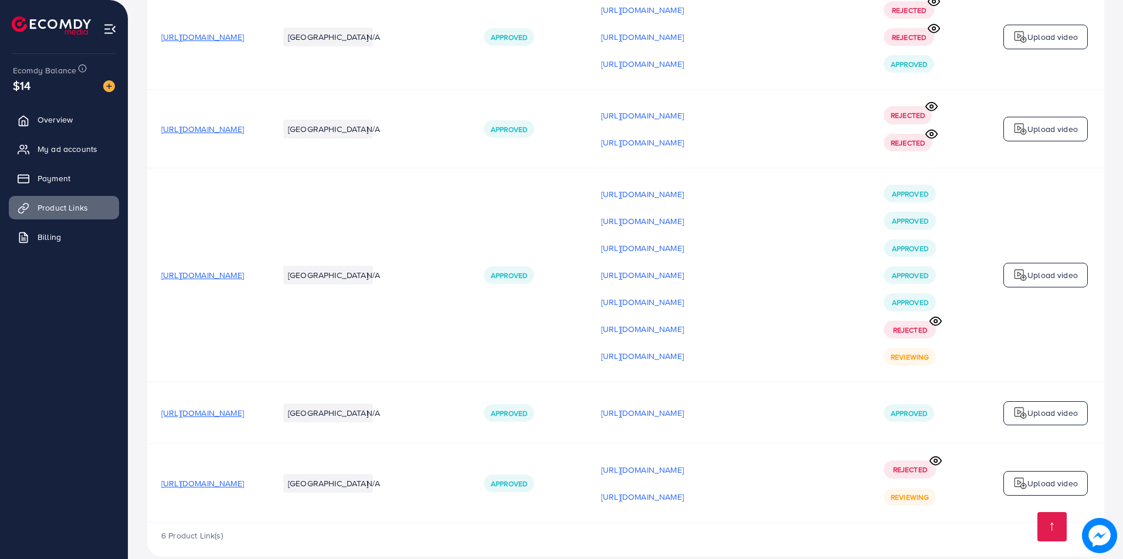
scroll to position [255, 0]
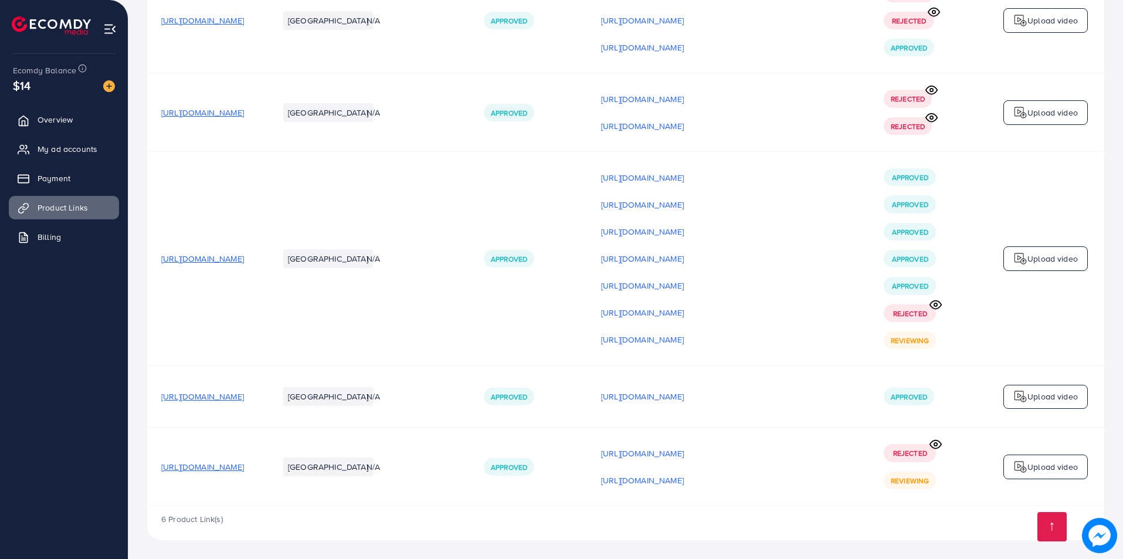
scroll to position [255, 0]
click at [940, 445] on icon at bounding box center [936, 444] width 12 height 12
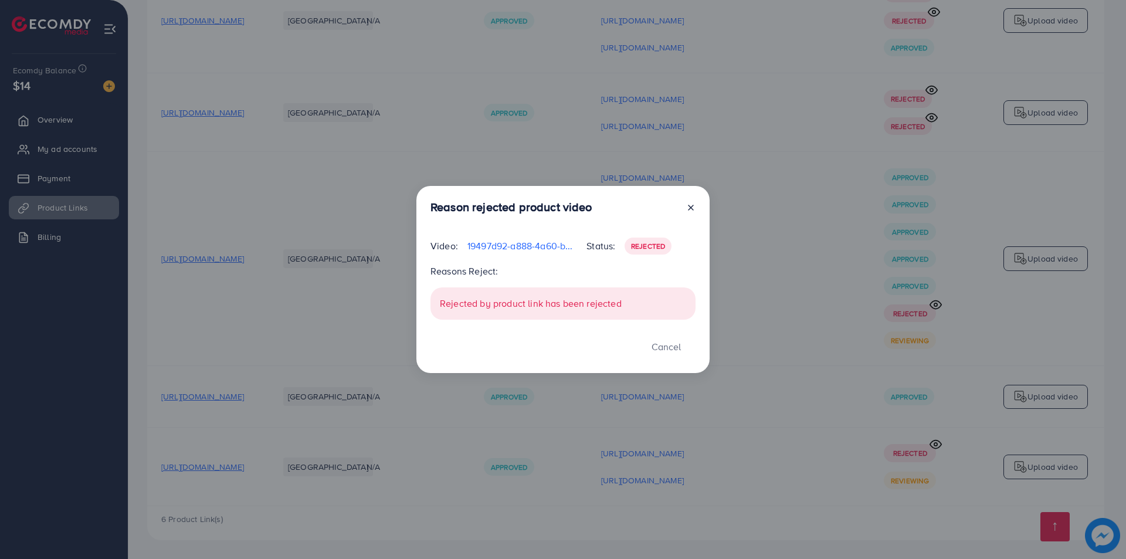
click at [689, 207] on icon at bounding box center [690, 207] width 9 height 9
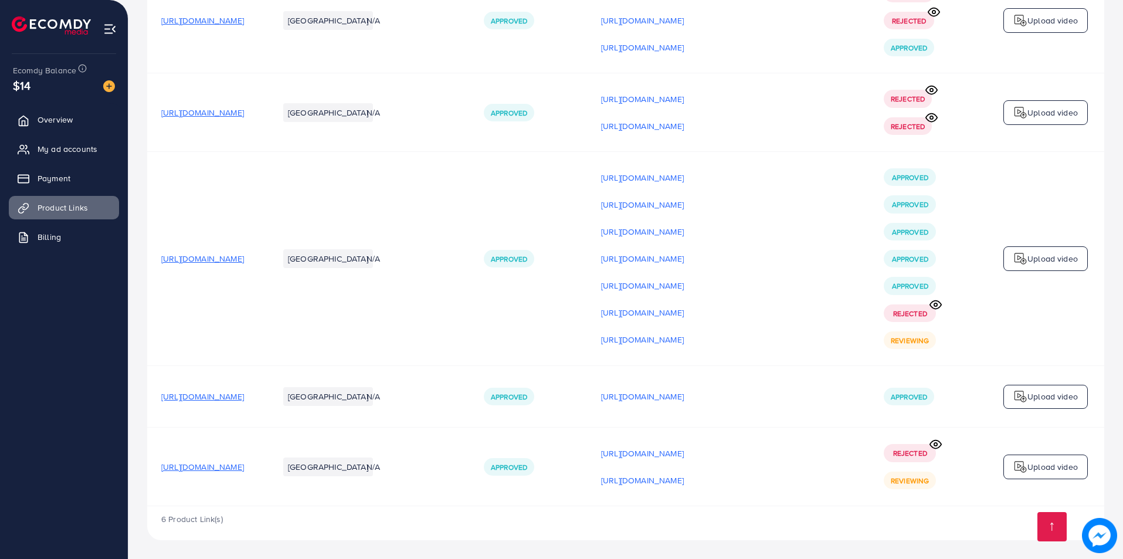
click at [906, 456] on span "Rejected" at bounding box center [910, 453] width 34 height 10
click at [935, 443] on icon at bounding box center [936, 444] width 12 height 12
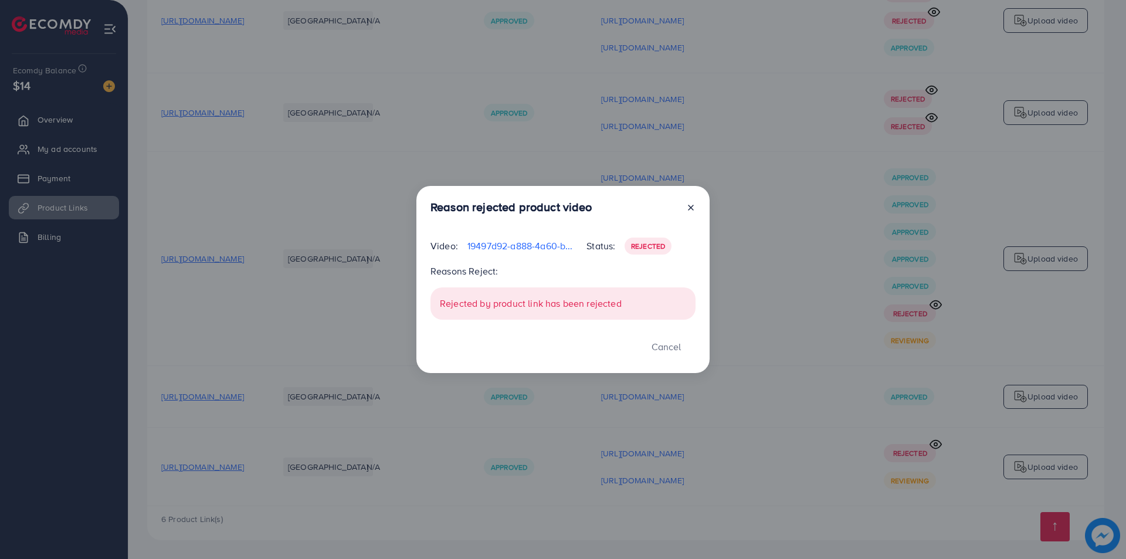
click at [648, 309] on div "Rejected by product link has been rejected" at bounding box center [563, 303] width 265 height 32
click at [690, 207] on icon at bounding box center [690, 207] width 9 height 9
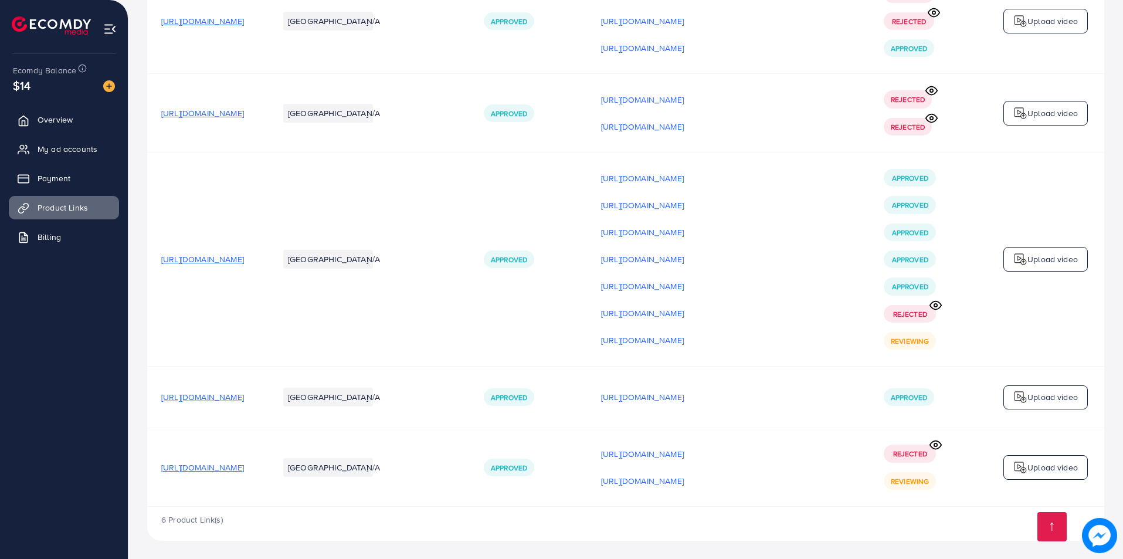
scroll to position [255, 0]
click at [98, 152] on span "My ad accounts" at bounding box center [70, 149] width 60 height 12
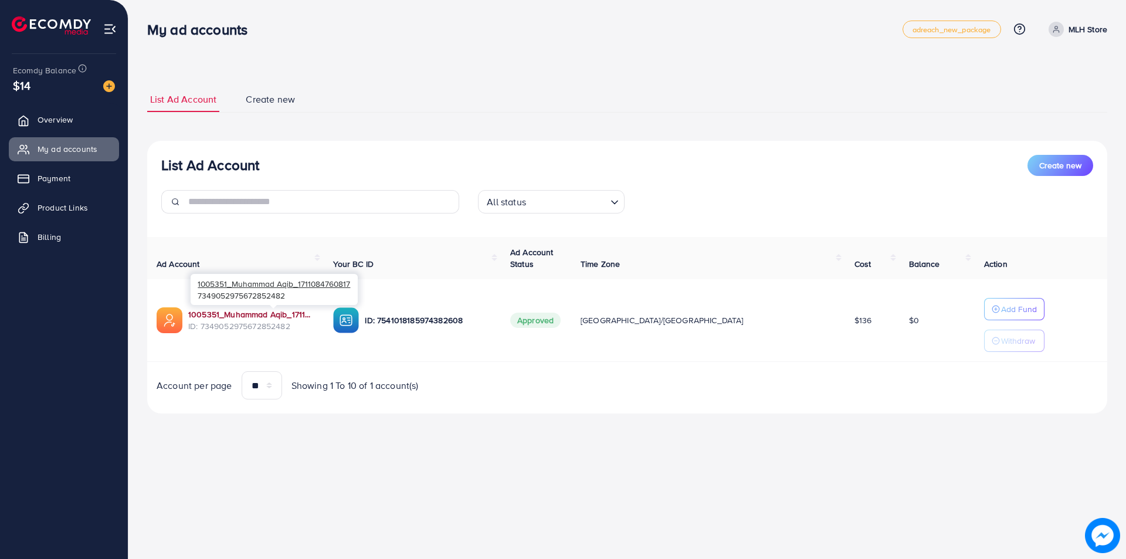
click at [310, 316] on link "1005351_Muhammad Aqib_1711084760817" at bounding box center [251, 315] width 126 height 12
click at [65, 206] on span "Product Links" at bounding box center [65, 208] width 50 height 12
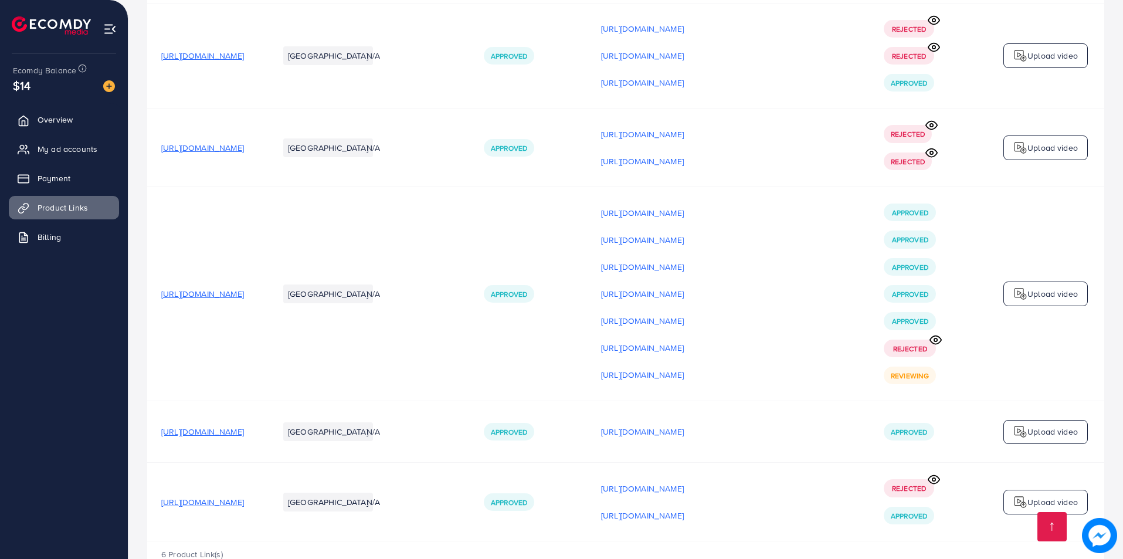
scroll to position [248, 0]
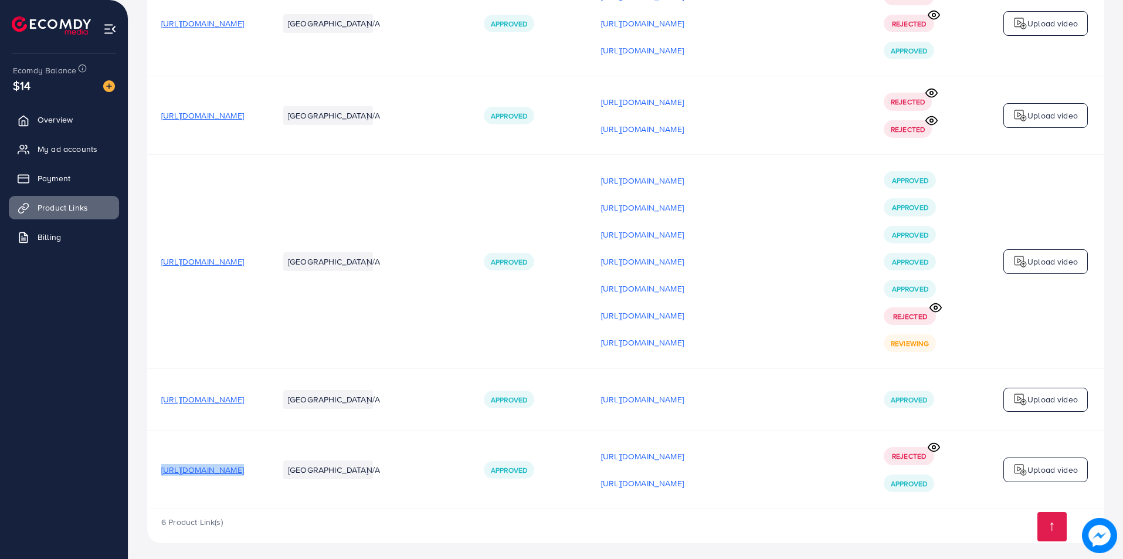
drag, startPoint x: 159, startPoint y: 470, endPoint x: 357, endPoint y: 493, distance: 199.6
click at [357, 493] on tr "[URL][DOMAIN_NAME] [GEOGRAPHIC_DATA] N/A Approved [URL][DOMAIN_NAME] [URL][DOMA…" at bounding box center [625, 470] width 957 height 79
copy span "[URL][DOMAIN_NAME]"
click at [62, 182] on span "Payment" at bounding box center [56, 178] width 33 height 12
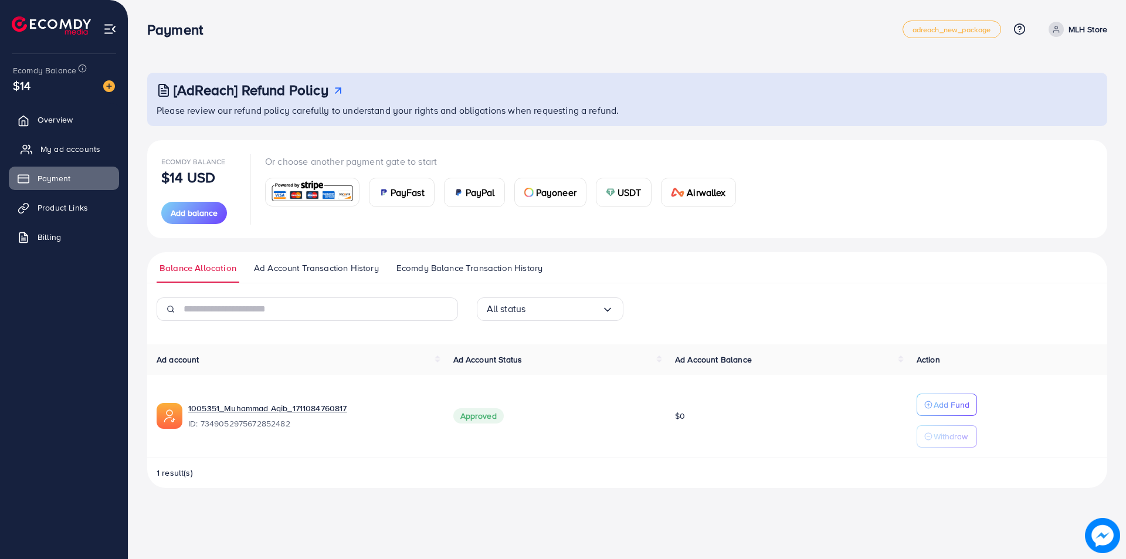
click at [55, 147] on span "My ad accounts" at bounding box center [70, 149] width 60 height 12
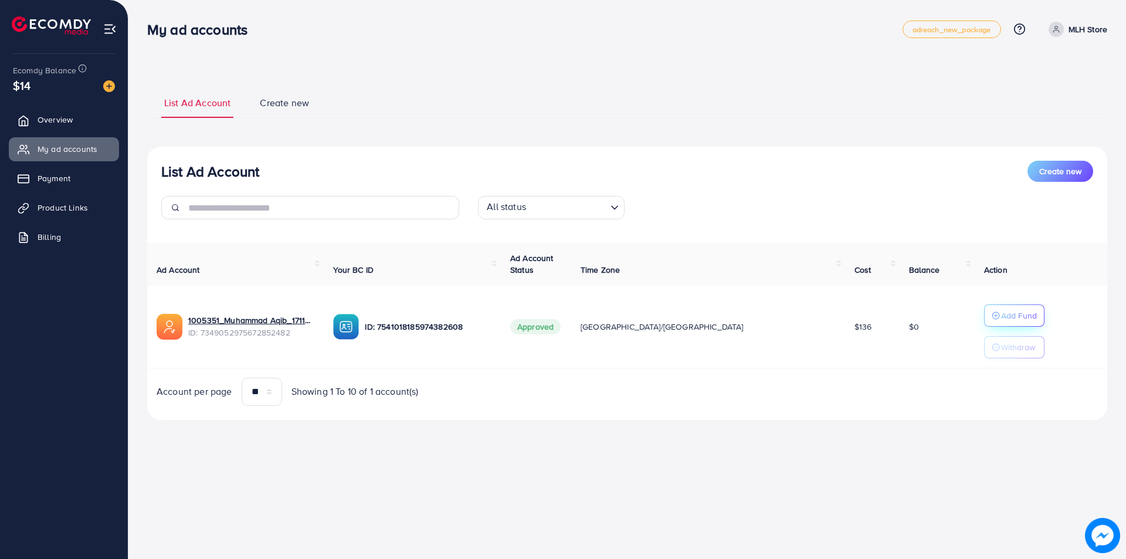
click at [1001, 314] on p "Add Fund" at bounding box center [1019, 316] width 36 height 14
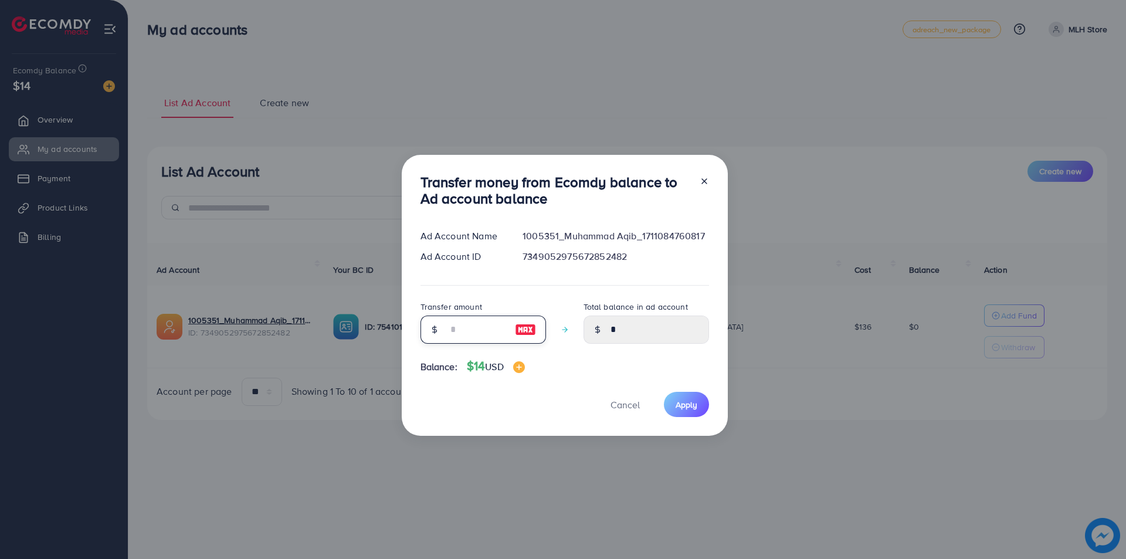
click at [460, 323] on input "number" at bounding box center [477, 330] width 59 height 28
type input "*"
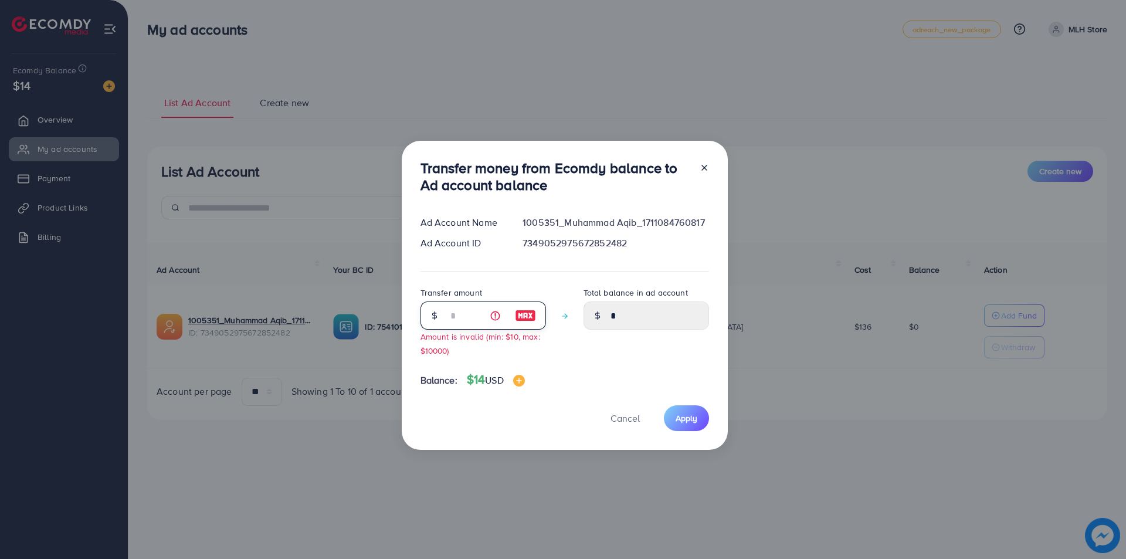
type input "****"
type input "**"
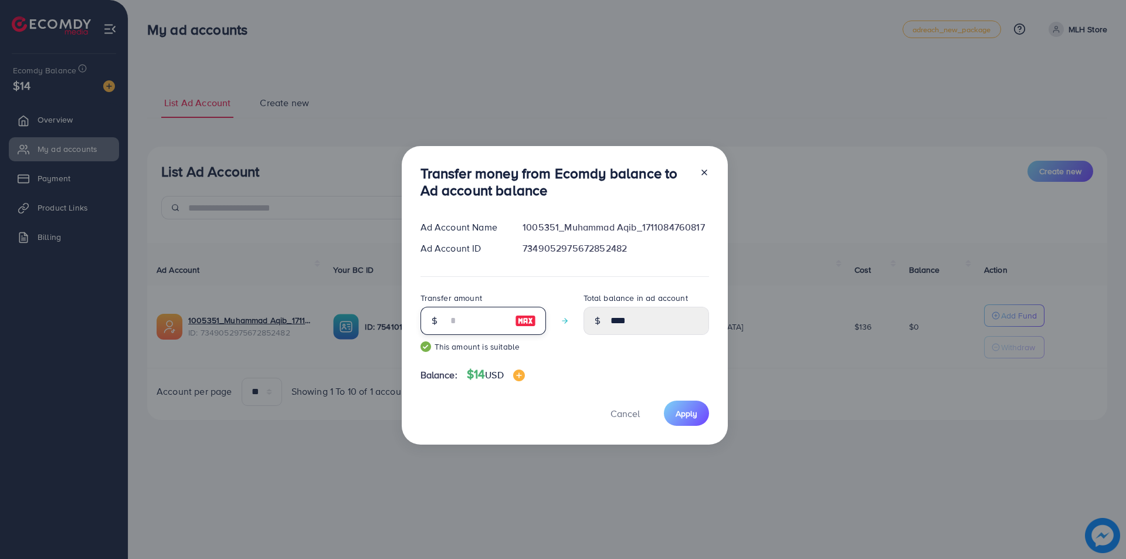
type input "*****"
type input "**"
click at [687, 408] on span "Apply" at bounding box center [687, 414] width 22 height 12
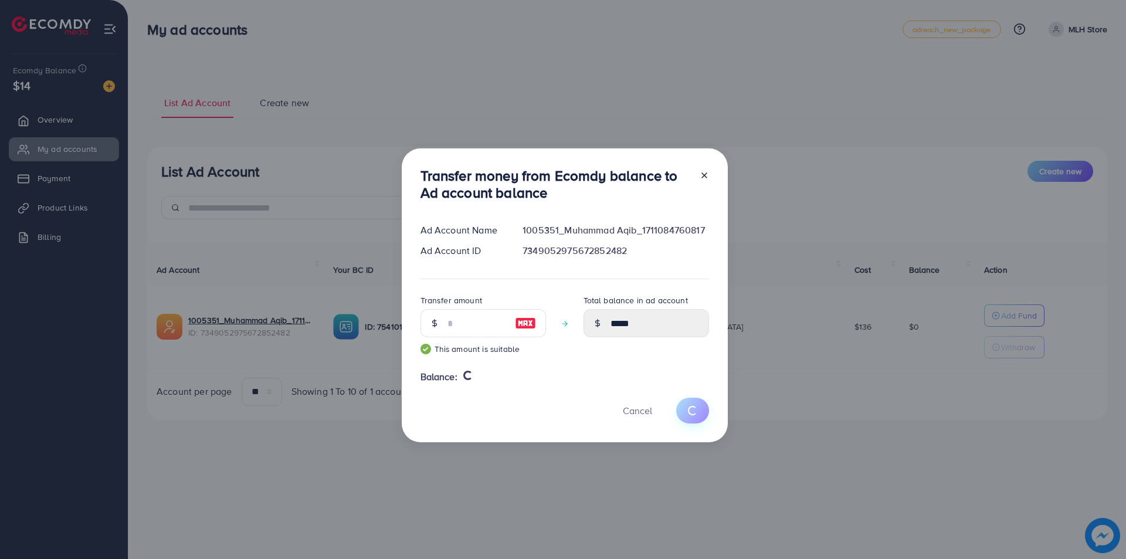
type input "*"
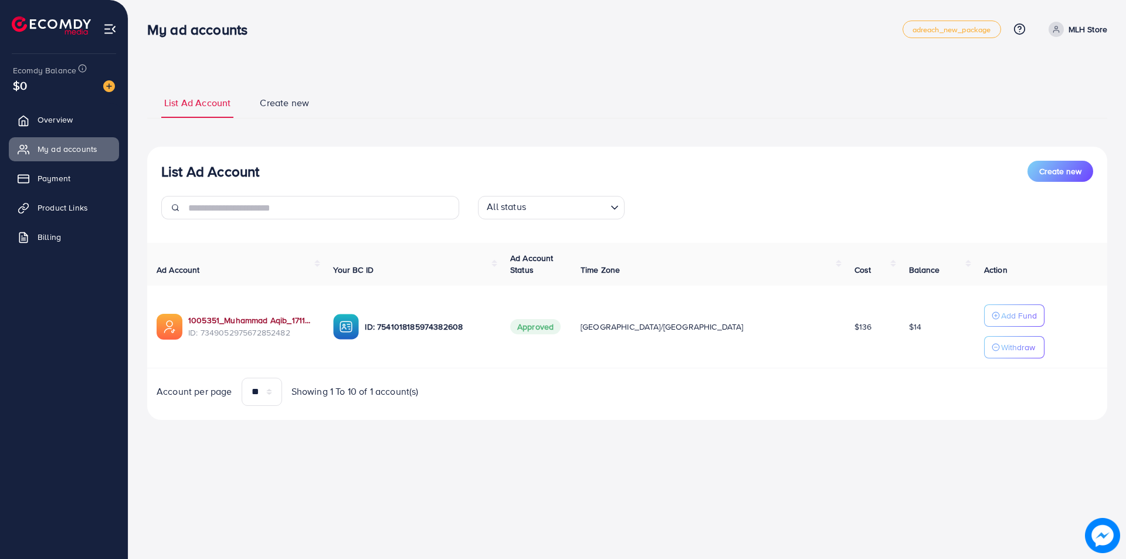
click at [273, 321] on link "1005351_Muhammad Aqib_1711084760817" at bounding box center [251, 320] width 126 height 12
click at [245, 324] on link "1005351_Muhammad Aqib_1711084760817" at bounding box center [251, 320] width 126 height 12
click at [293, 321] on link "1005351_Muhammad Aqib_1711084760817" at bounding box center [251, 320] width 126 height 12
click at [45, 231] on span "Billing" at bounding box center [51, 237] width 23 height 12
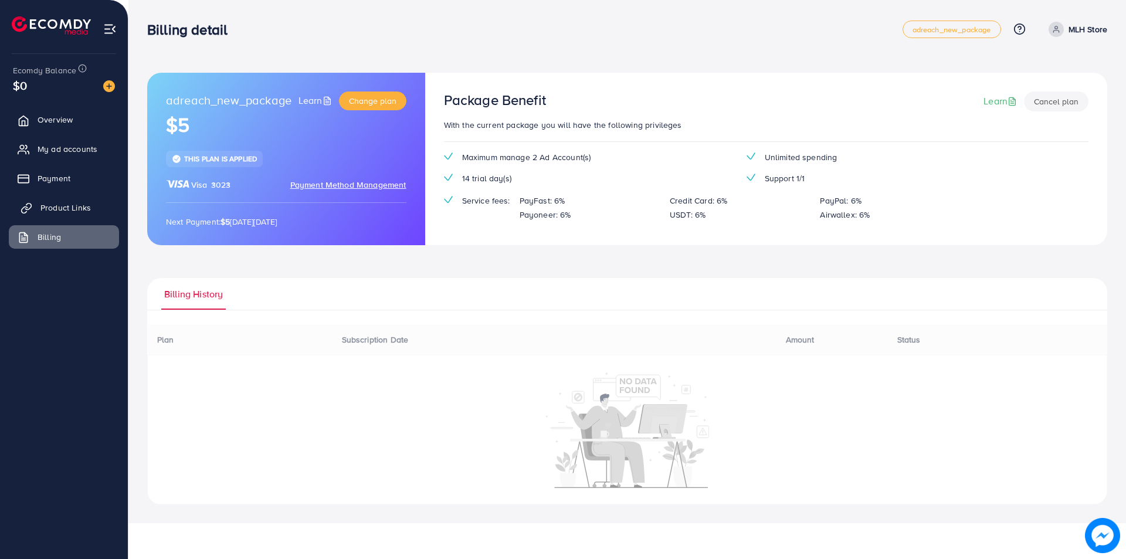
click at [55, 208] on span "Product Links" at bounding box center [65, 208] width 50 height 12
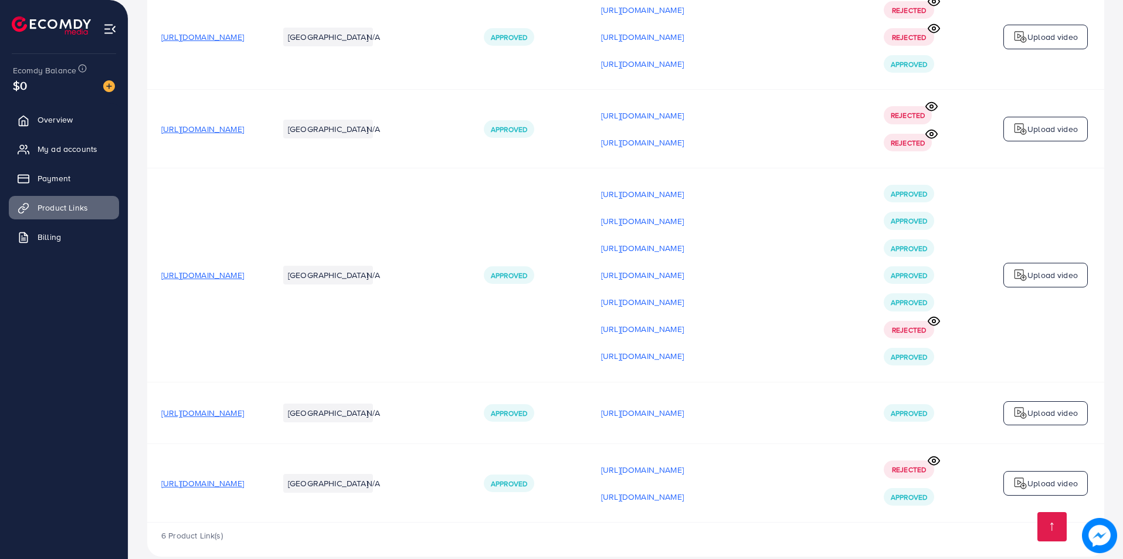
scroll to position [255, 0]
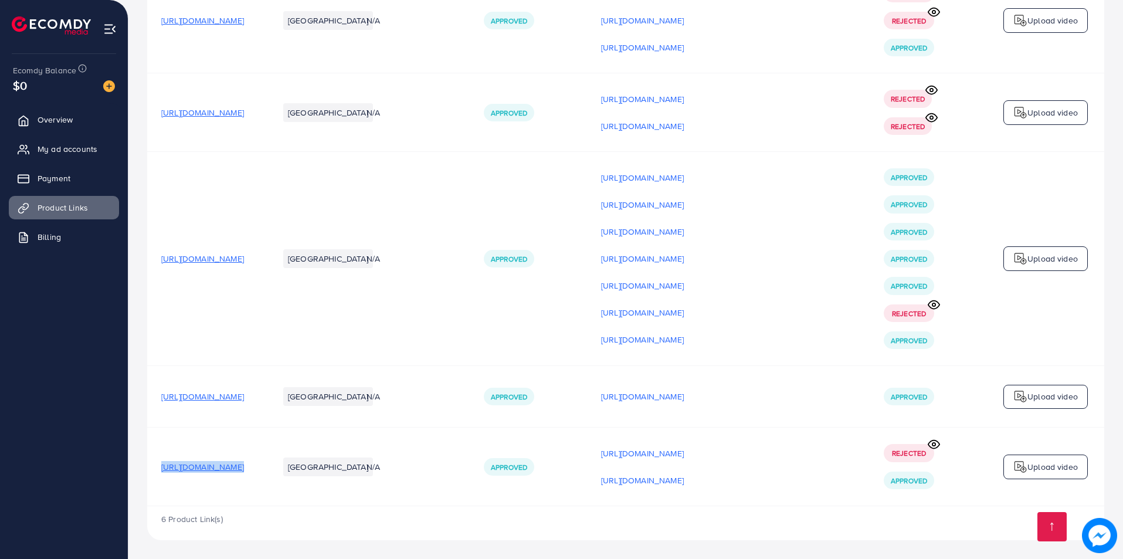
drag, startPoint x: 155, startPoint y: 462, endPoint x: 365, endPoint y: 495, distance: 212.0
click at [365, 495] on tr "[URL][DOMAIN_NAME] [GEOGRAPHIC_DATA] N/A Approved [URL][DOMAIN_NAME] [URL][DOMA…" at bounding box center [625, 467] width 957 height 79
copy span "[URL][DOMAIN_NAME]"
click at [57, 125] on span "Overview" at bounding box center [57, 120] width 35 height 12
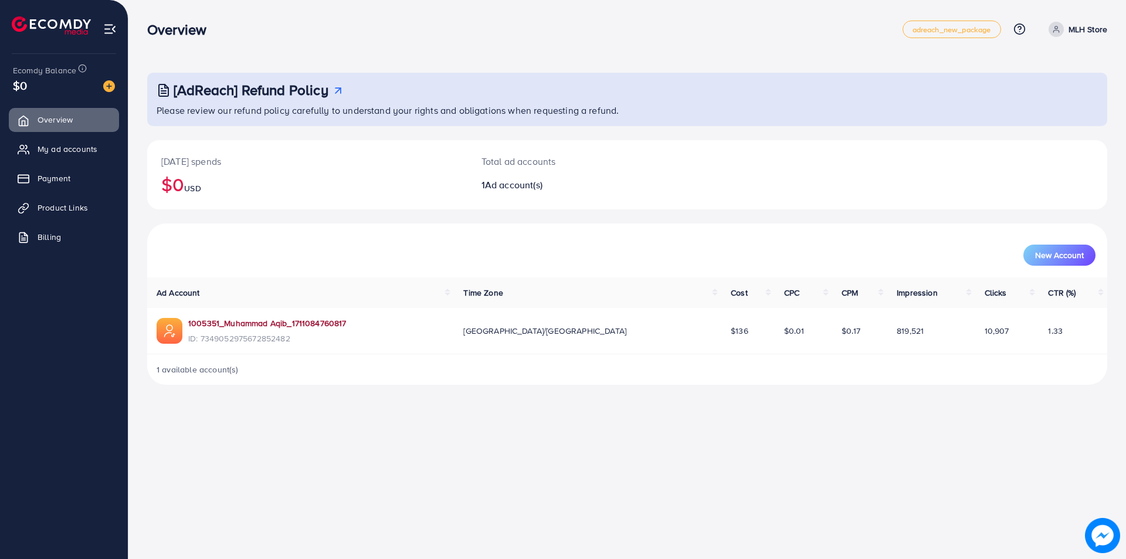
click at [256, 323] on link "1005351_Muhammad Aqib_1711084760817" at bounding box center [267, 323] width 158 height 12
click at [276, 326] on link "1005351_Muhammad Aqib_1711084760817" at bounding box center [267, 323] width 158 height 12
